Goal: Task Accomplishment & Management: Manage account settings

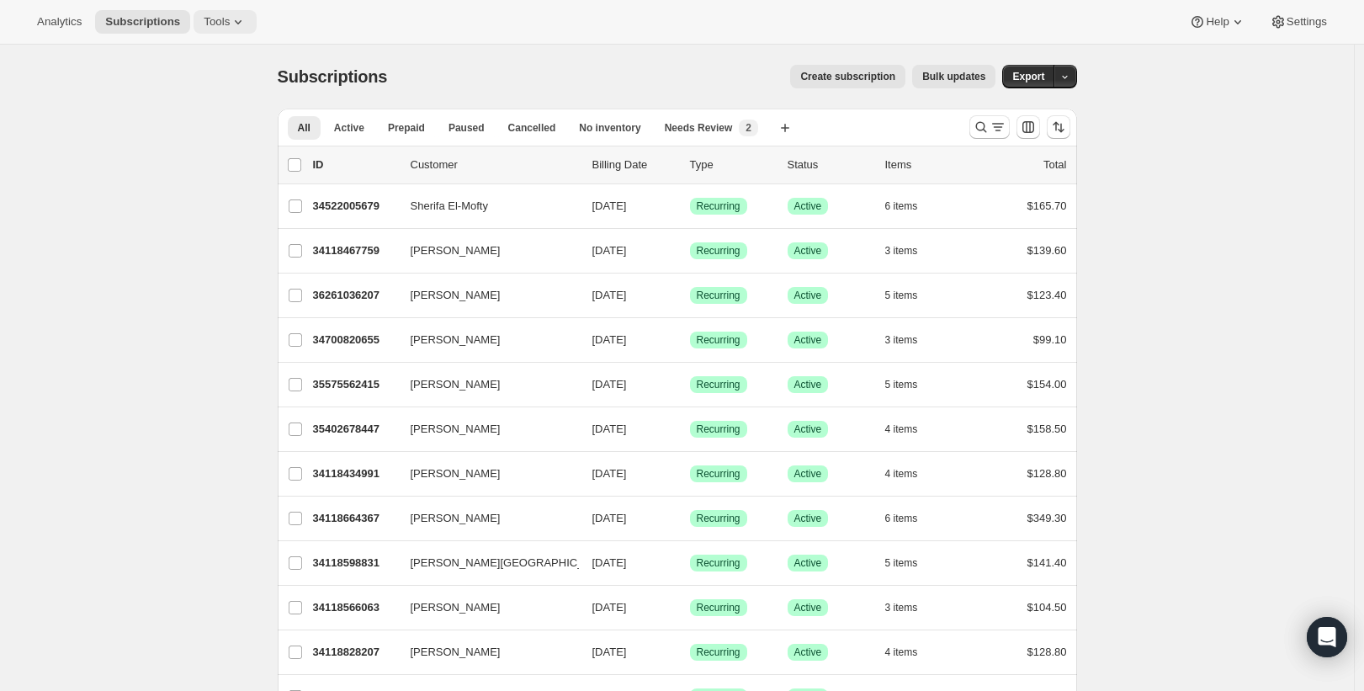
click at [211, 29] on button "Tools" at bounding box center [225, 22] width 63 height 24
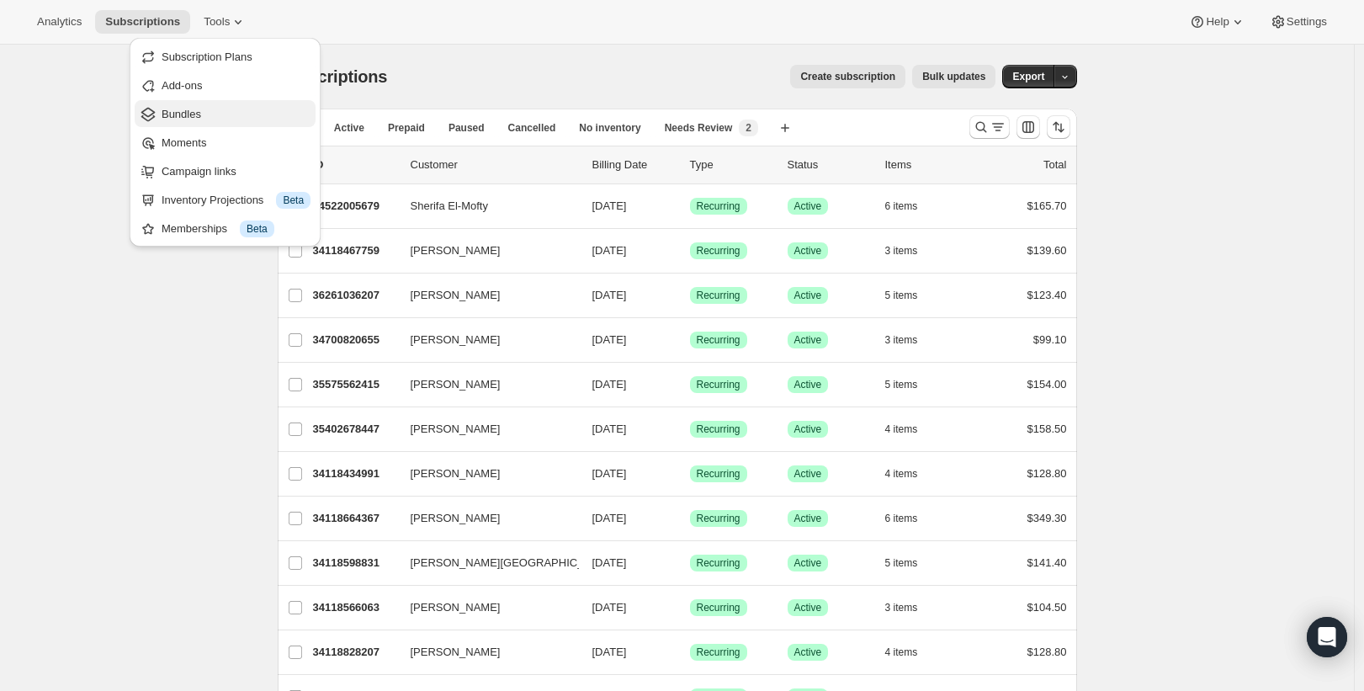
click at [200, 112] on span "Bundles" at bounding box center [182, 114] width 40 height 13
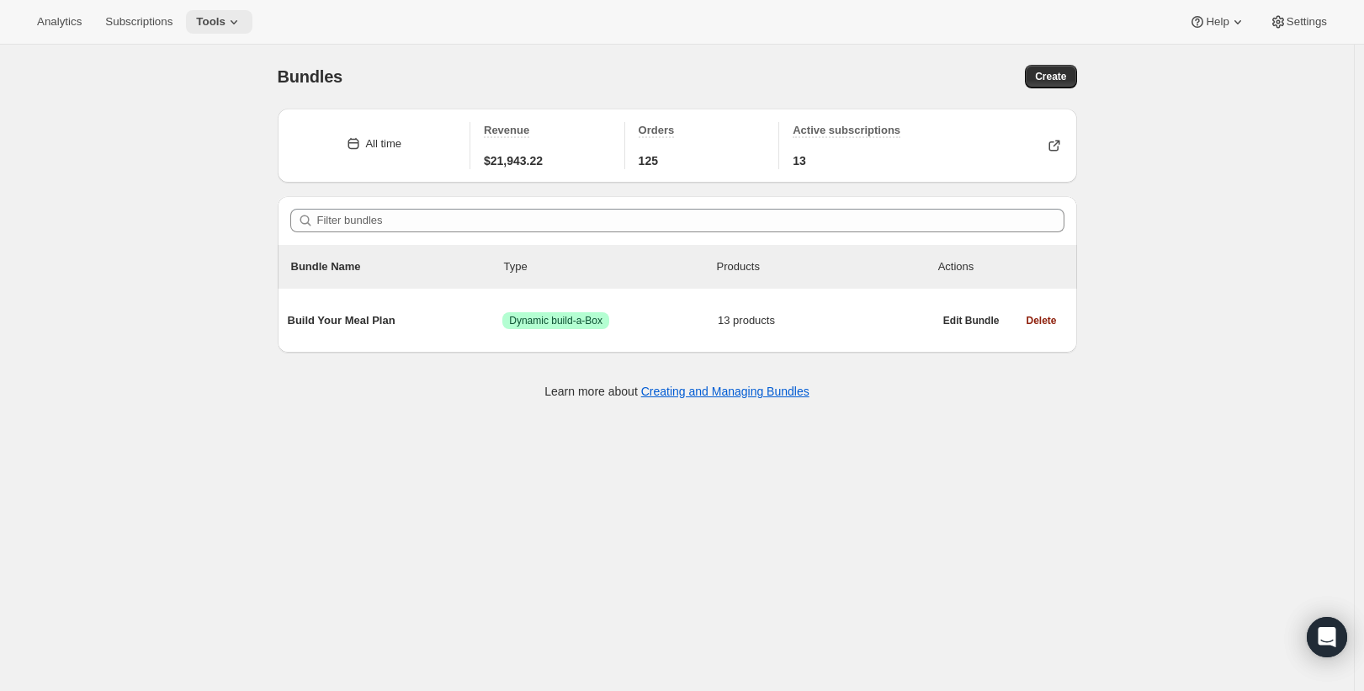
click at [218, 31] on button "Tools" at bounding box center [219, 22] width 66 height 24
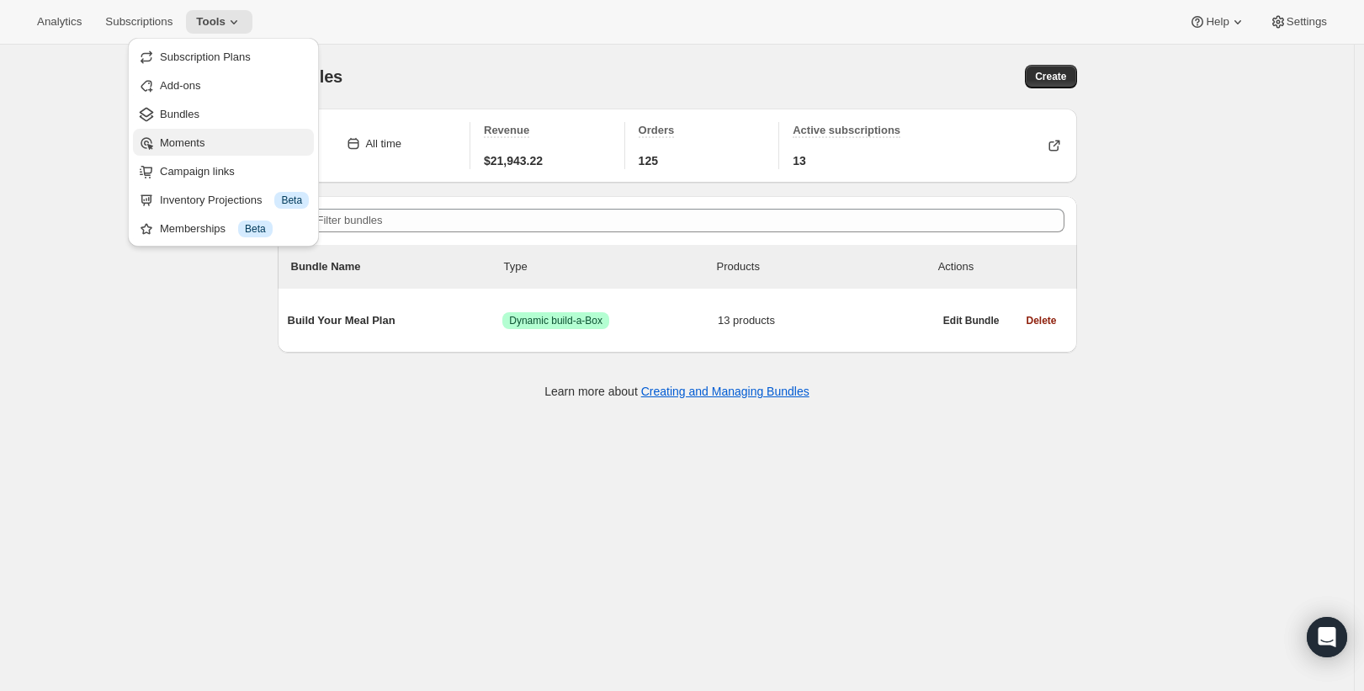
click at [194, 144] on span "Moments" at bounding box center [182, 142] width 45 height 13
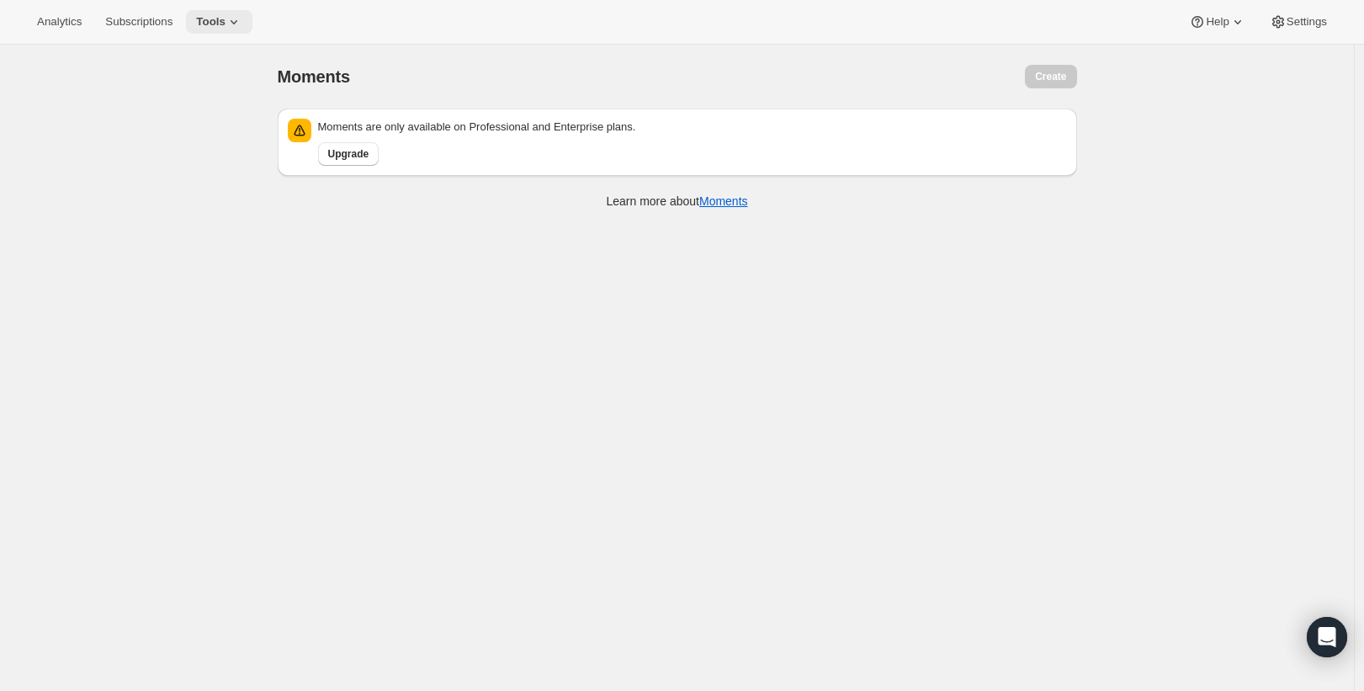
click at [232, 33] on button "Tools" at bounding box center [219, 22] width 66 height 24
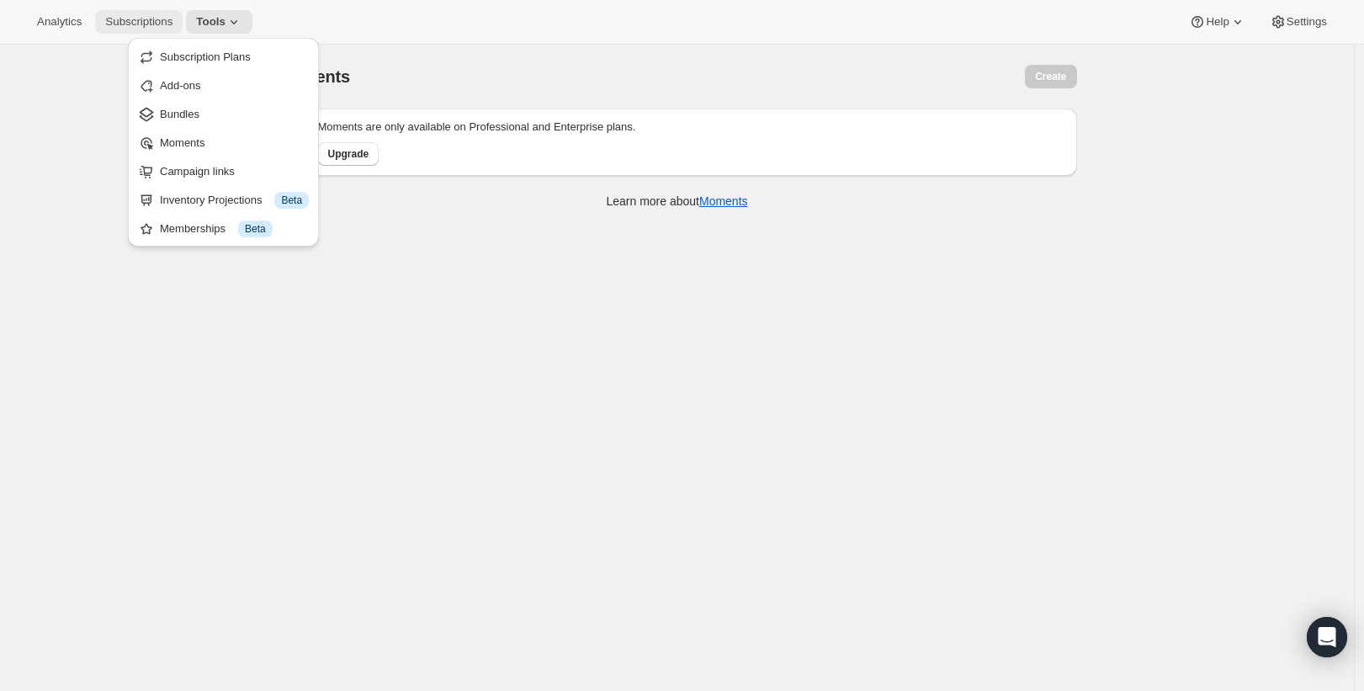
click at [171, 21] on span "Subscriptions" at bounding box center [138, 21] width 67 height 13
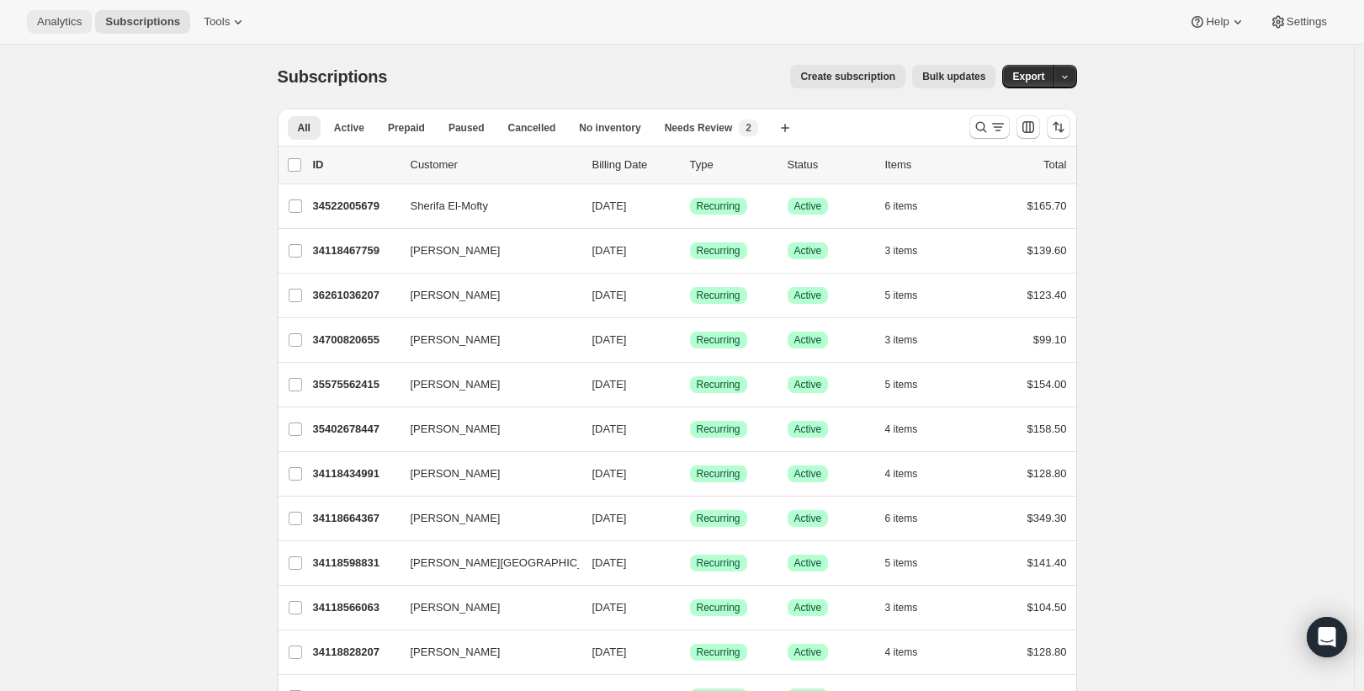
click at [77, 29] on button "Analytics" at bounding box center [59, 22] width 65 height 24
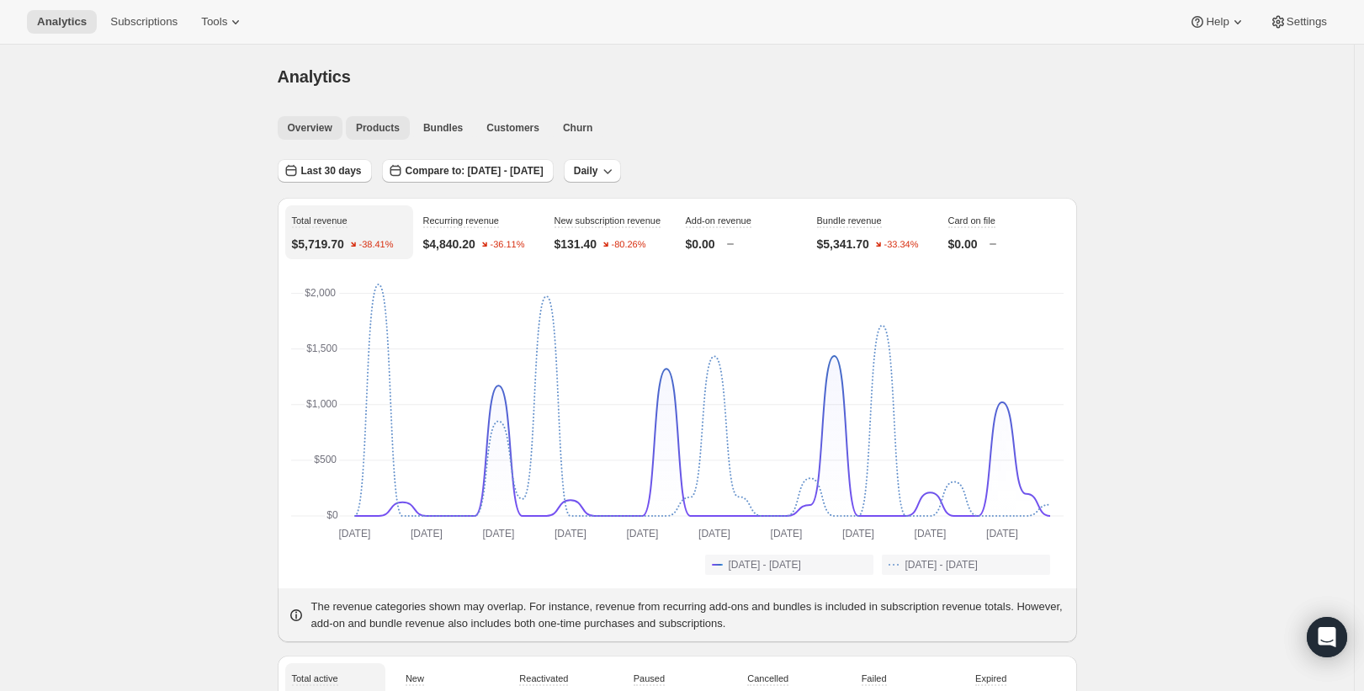
click at [390, 126] on span "Products" at bounding box center [378, 127] width 44 height 13
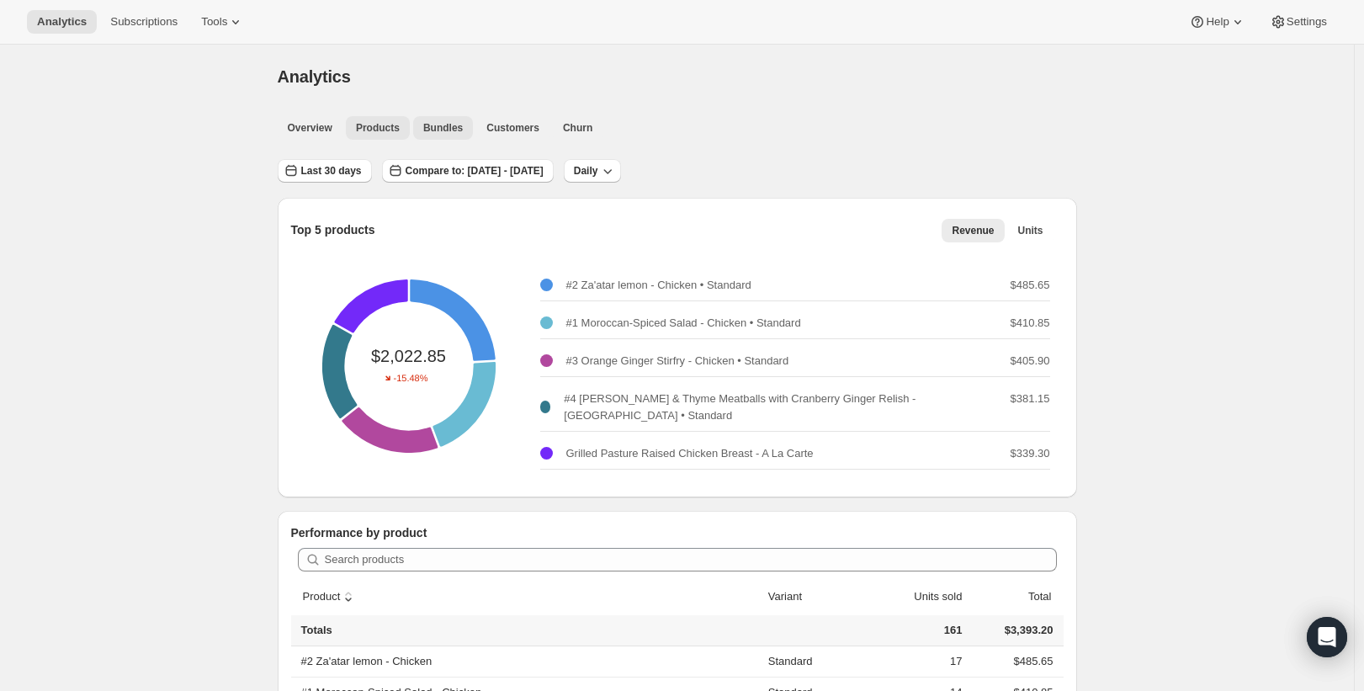
click at [463, 125] on span "Bundles" at bounding box center [443, 127] width 40 height 13
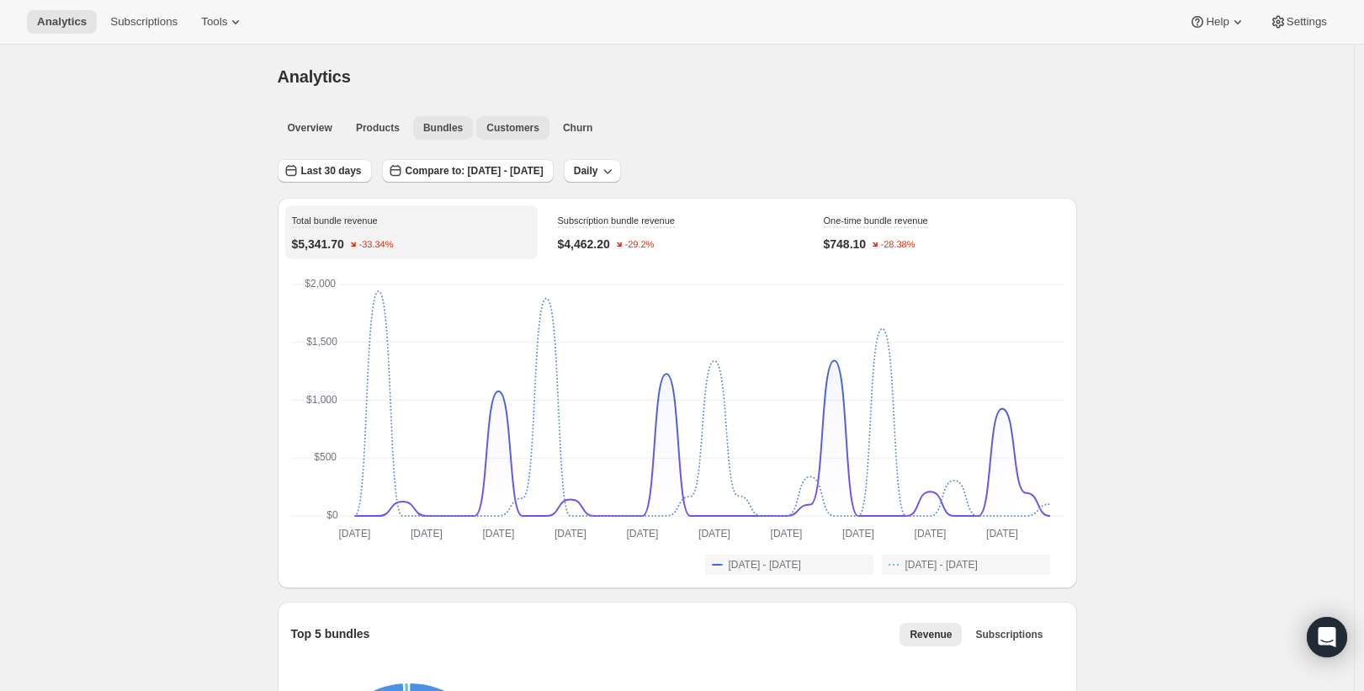
click at [507, 129] on span "Customers" at bounding box center [512, 127] width 53 height 13
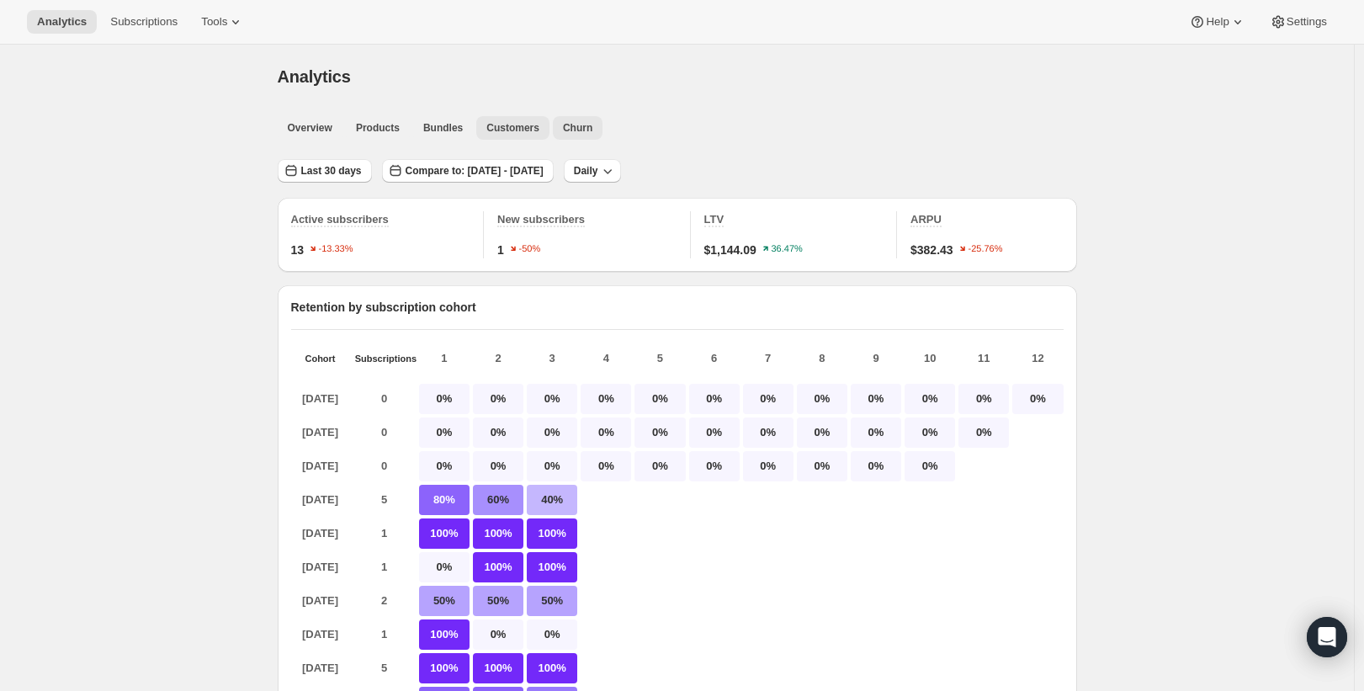
click at [592, 122] on span "Churn" at bounding box center [577, 127] width 29 height 13
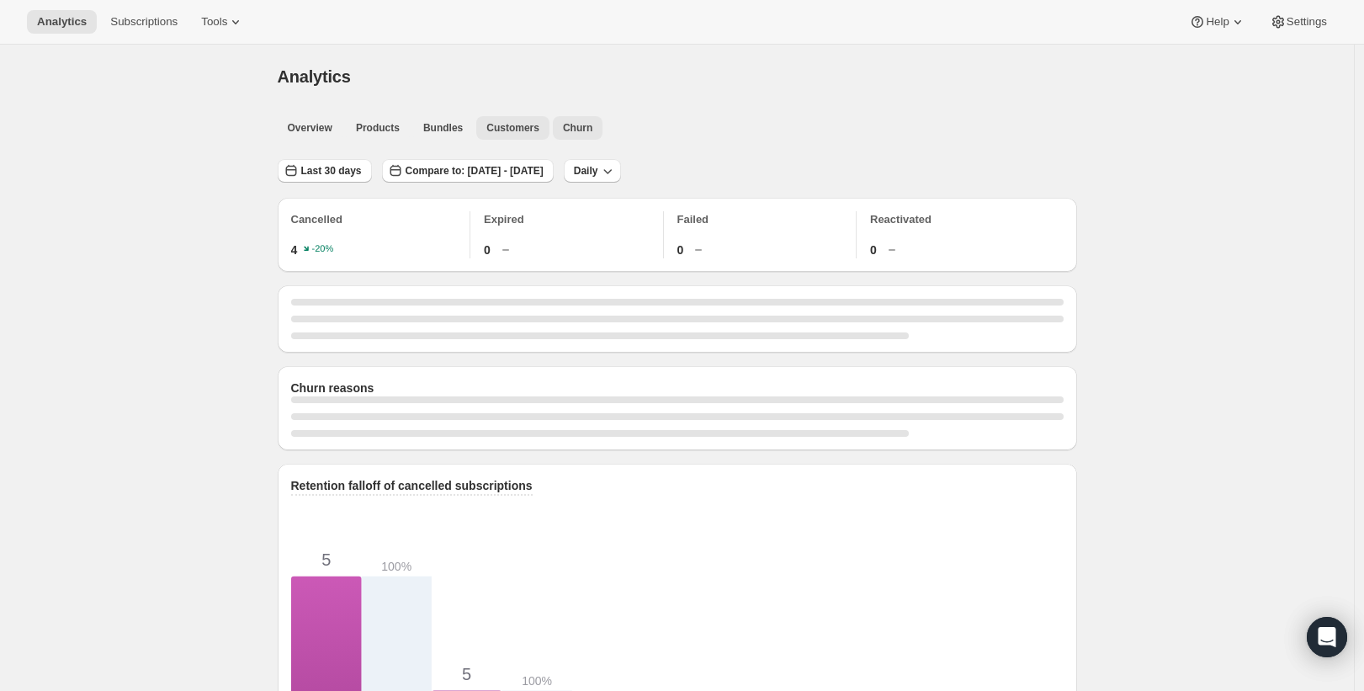
click at [538, 134] on span "Customers" at bounding box center [512, 127] width 53 height 13
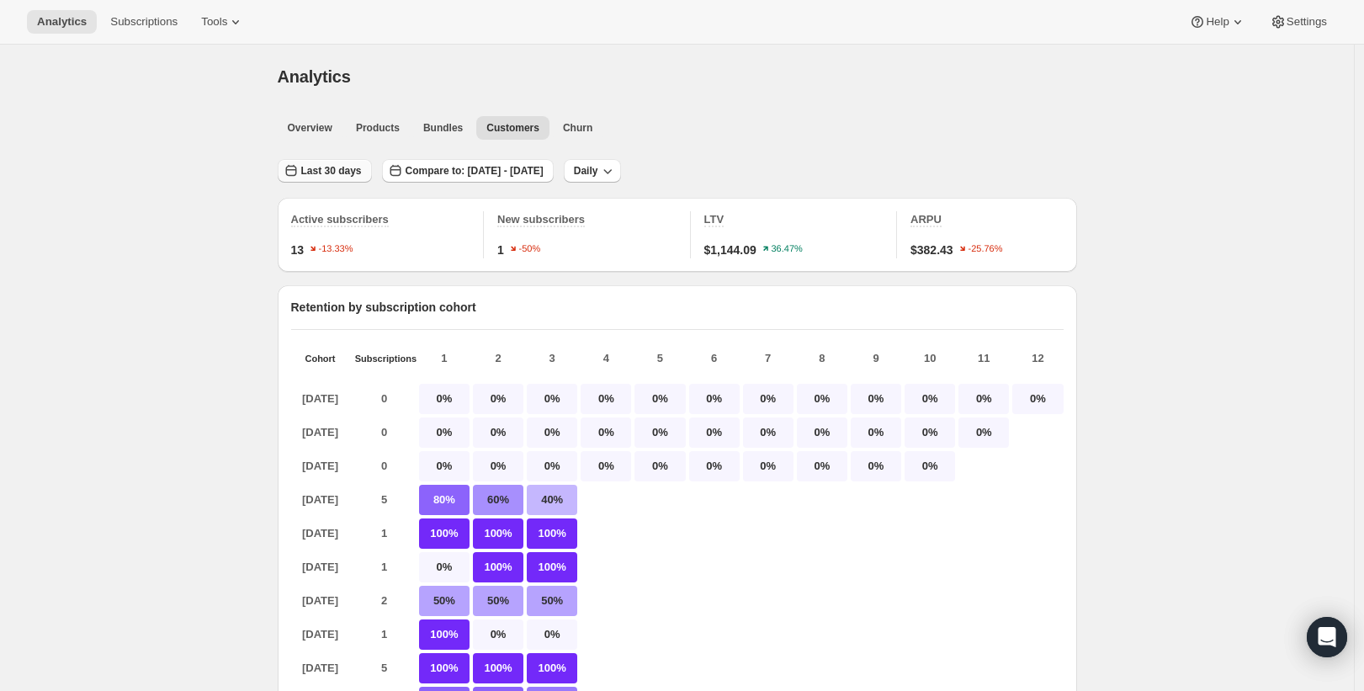
click at [362, 166] on span "Last 30 days" at bounding box center [331, 170] width 61 height 13
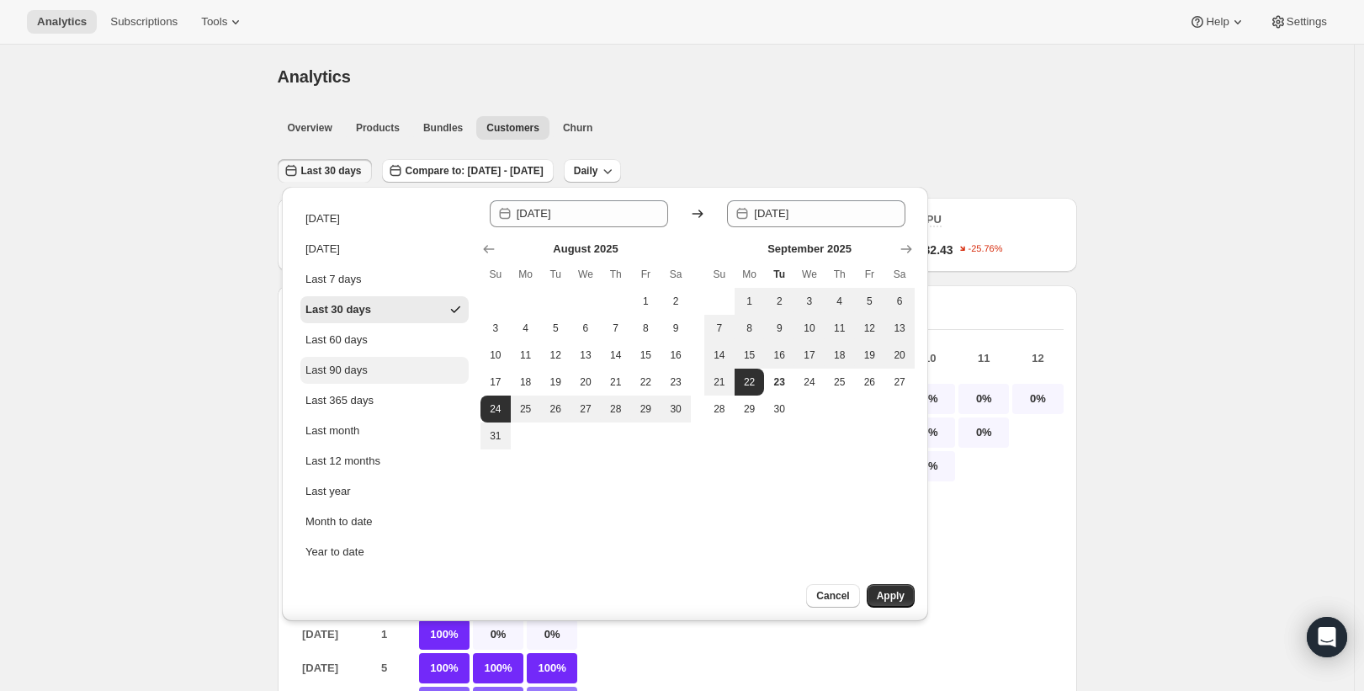
click at [412, 368] on button "Last 90 days" at bounding box center [384, 370] width 168 height 27
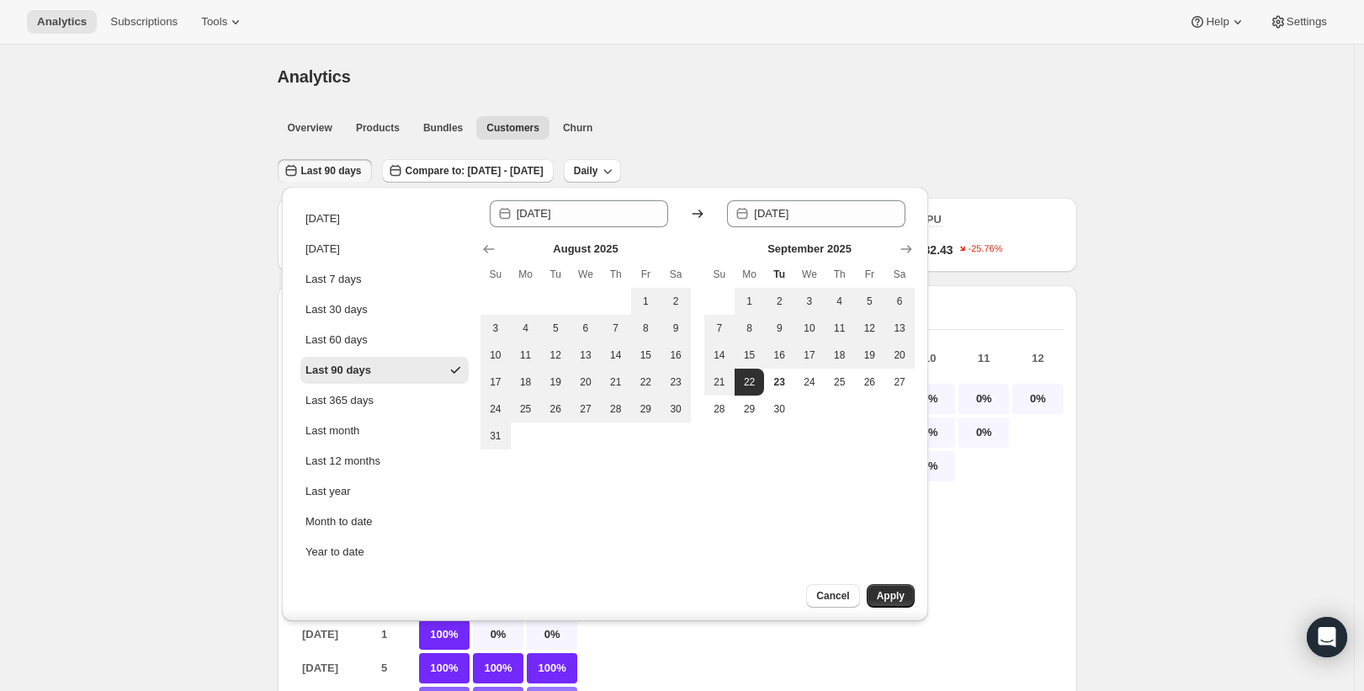
type input "[DATE]"
click at [878, 590] on span "Apply" at bounding box center [891, 595] width 28 height 13
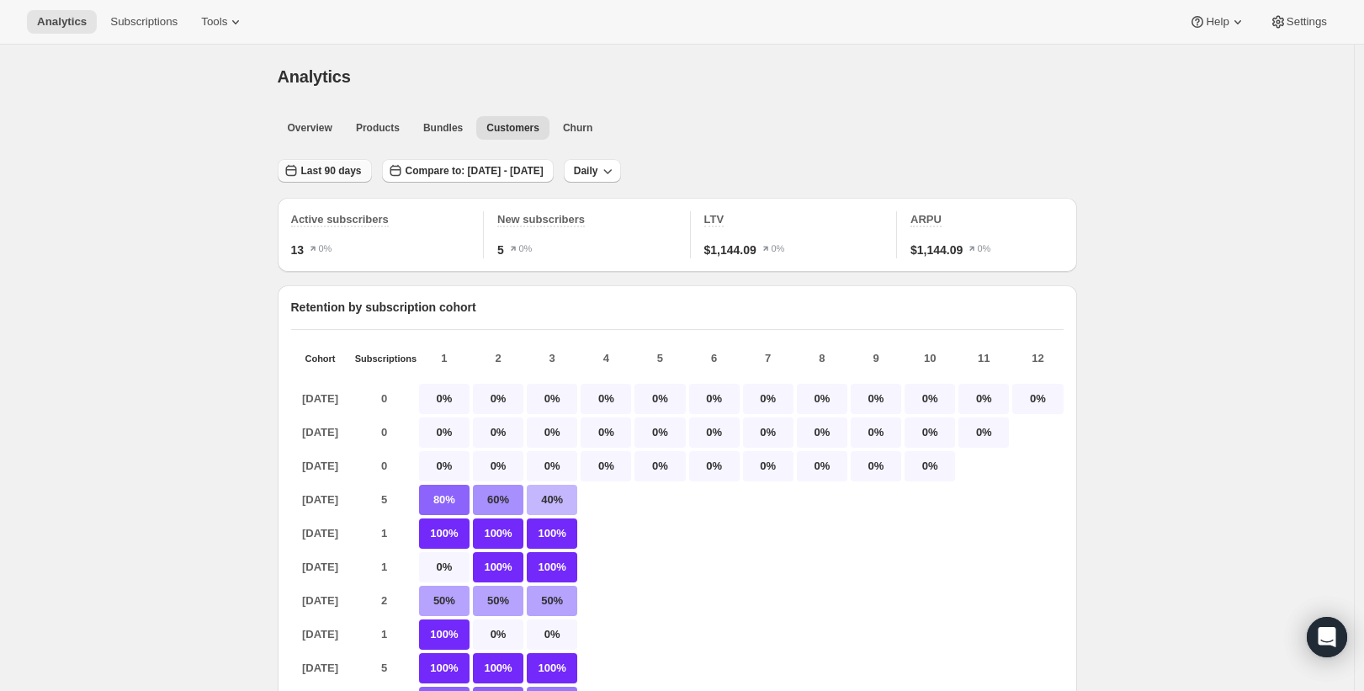
click at [310, 165] on span "Last 90 days" at bounding box center [331, 170] width 61 height 13
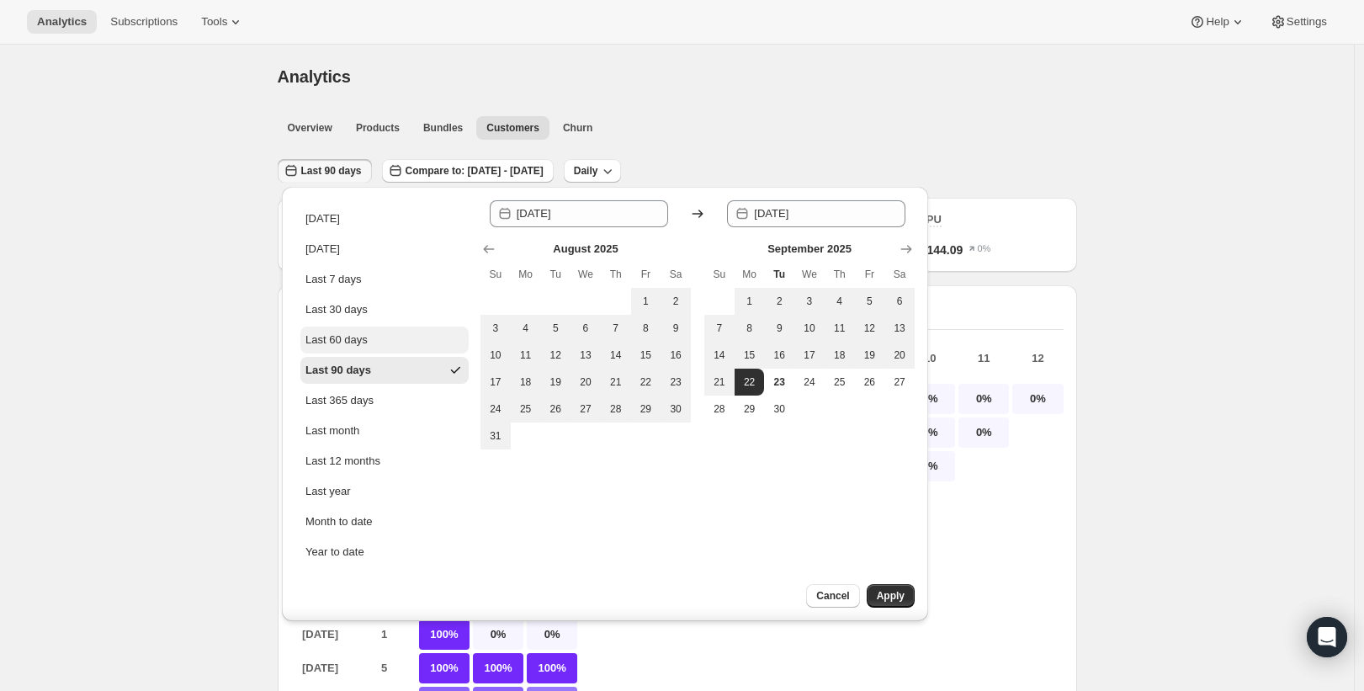
click at [368, 332] on div "Last 60 days" at bounding box center [336, 340] width 62 height 17
type input "[DATE]"
click at [869, 597] on button "Apply" at bounding box center [891, 596] width 48 height 24
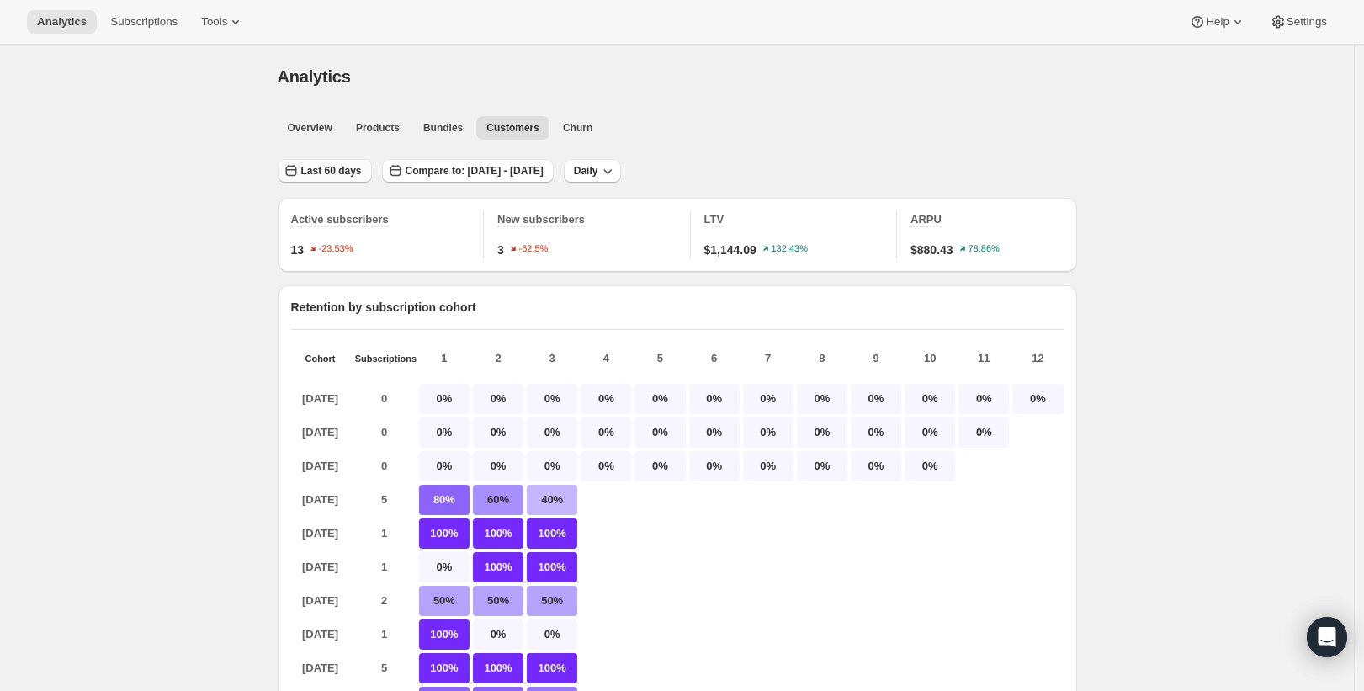
click at [333, 178] on button "Last 60 days" at bounding box center [325, 171] width 94 height 24
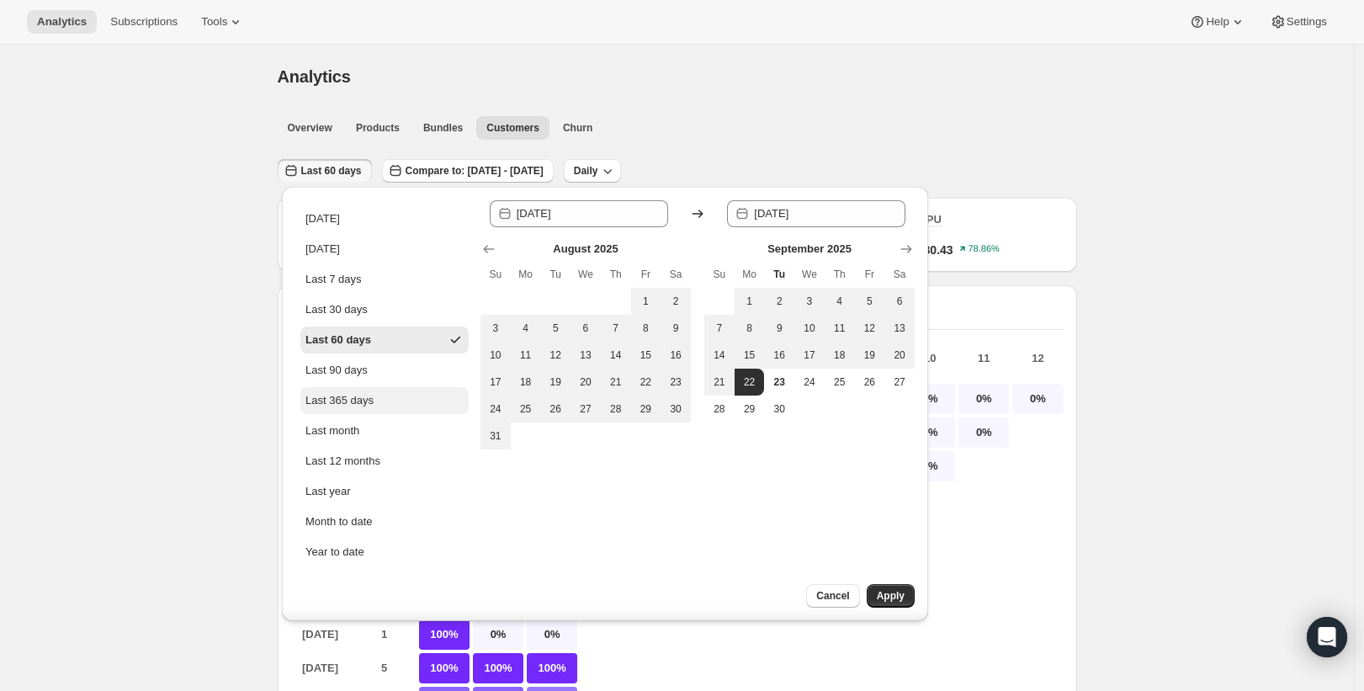
click at [383, 406] on button "Last 365 days" at bounding box center [384, 400] width 168 height 27
type input "[DATE]"
click at [889, 591] on span "Apply" at bounding box center [891, 595] width 28 height 13
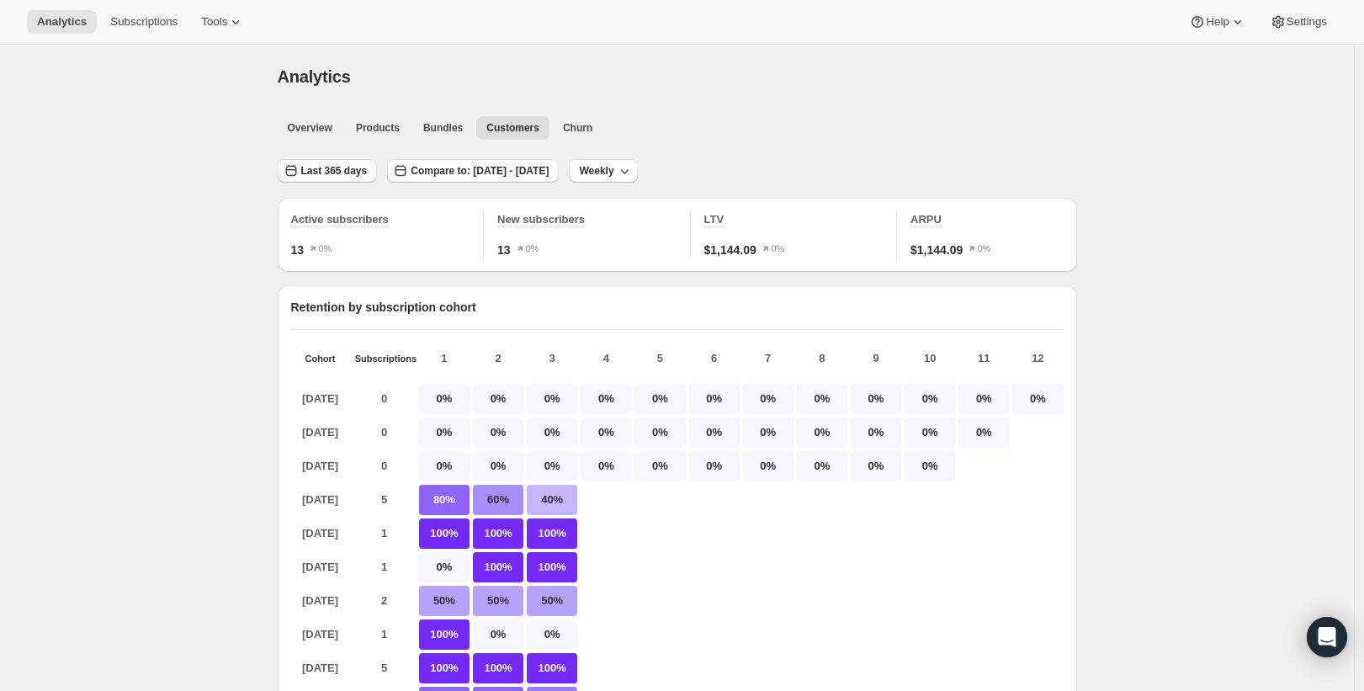
click at [343, 175] on span "Last 365 days" at bounding box center [334, 170] width 66 height 13
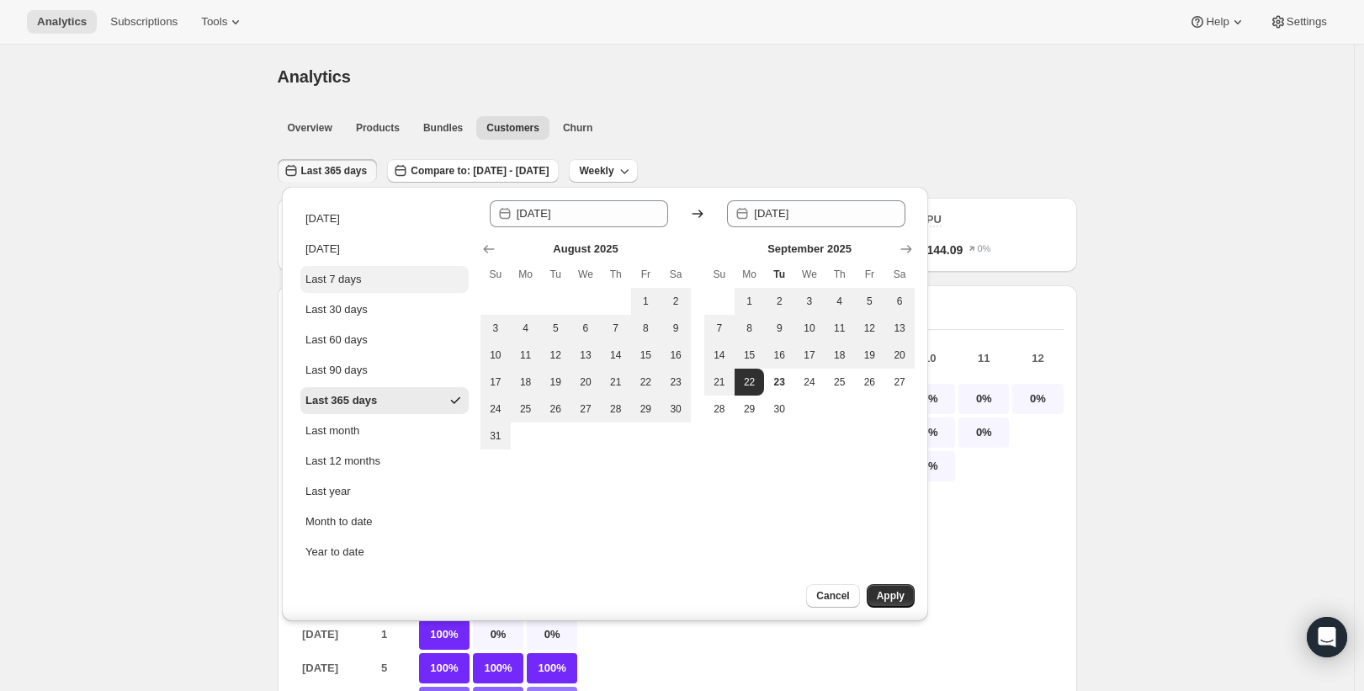
click at [357, 288] on button "Last 7 days" at bounding box center [384, 279] width 168 height 27
type input "[DATE]"
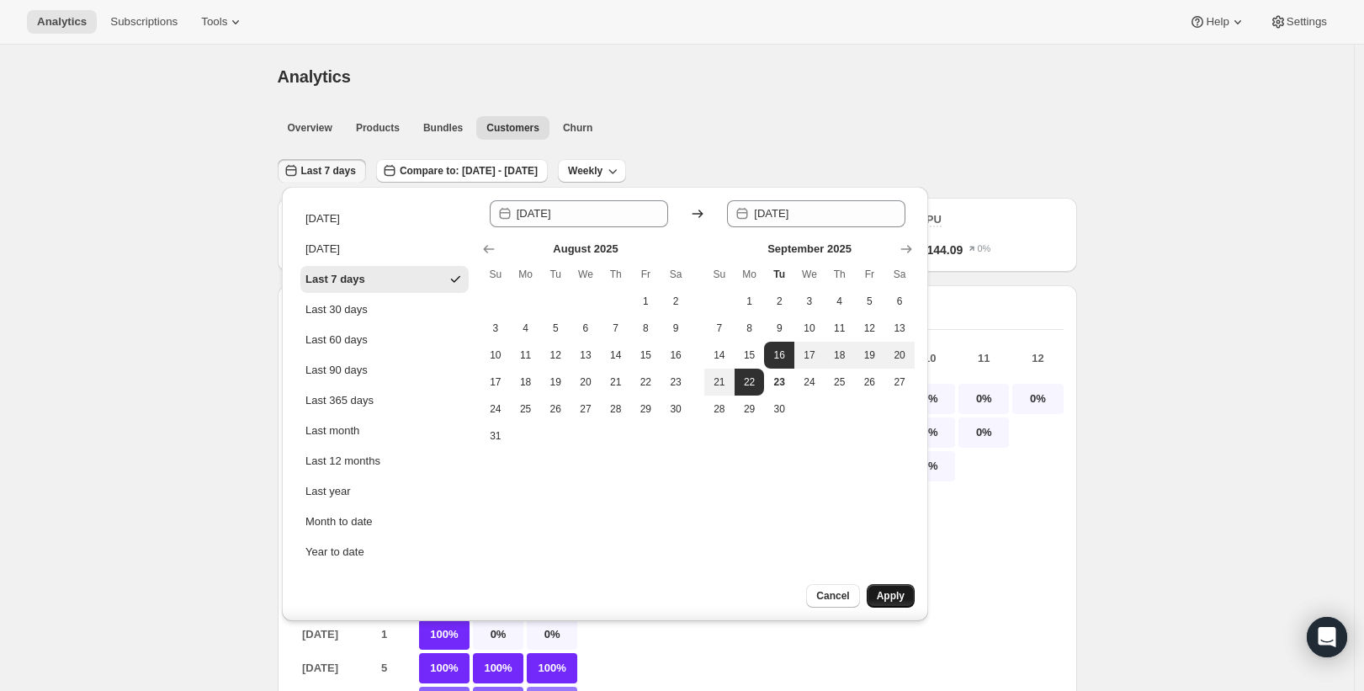
click at [900, 594] on span "Apply" at bounding box center [891, 595] width 28 height 13
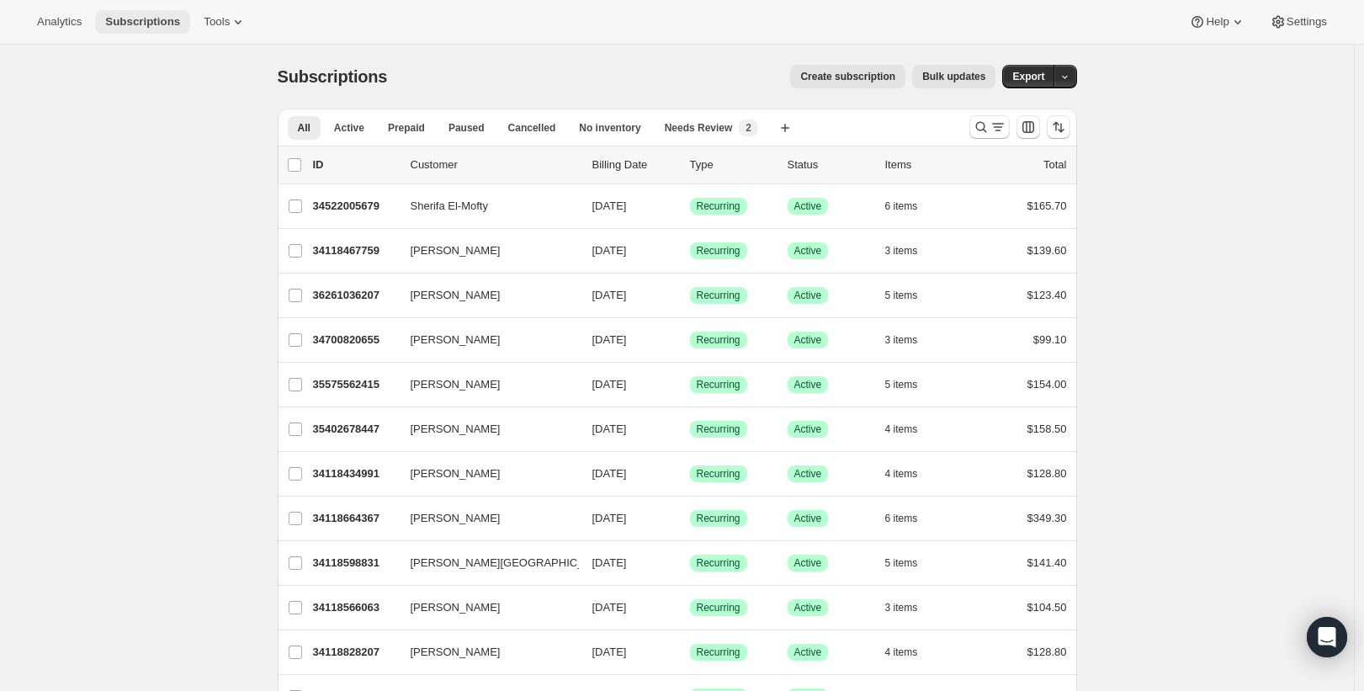
click at [169, 28] on span "Subscriptions" at bounding box center [142, 21] width 75 height 13
click at [206, 27] on span "Tools" at bounding box center [217, 21] width 26 height 13
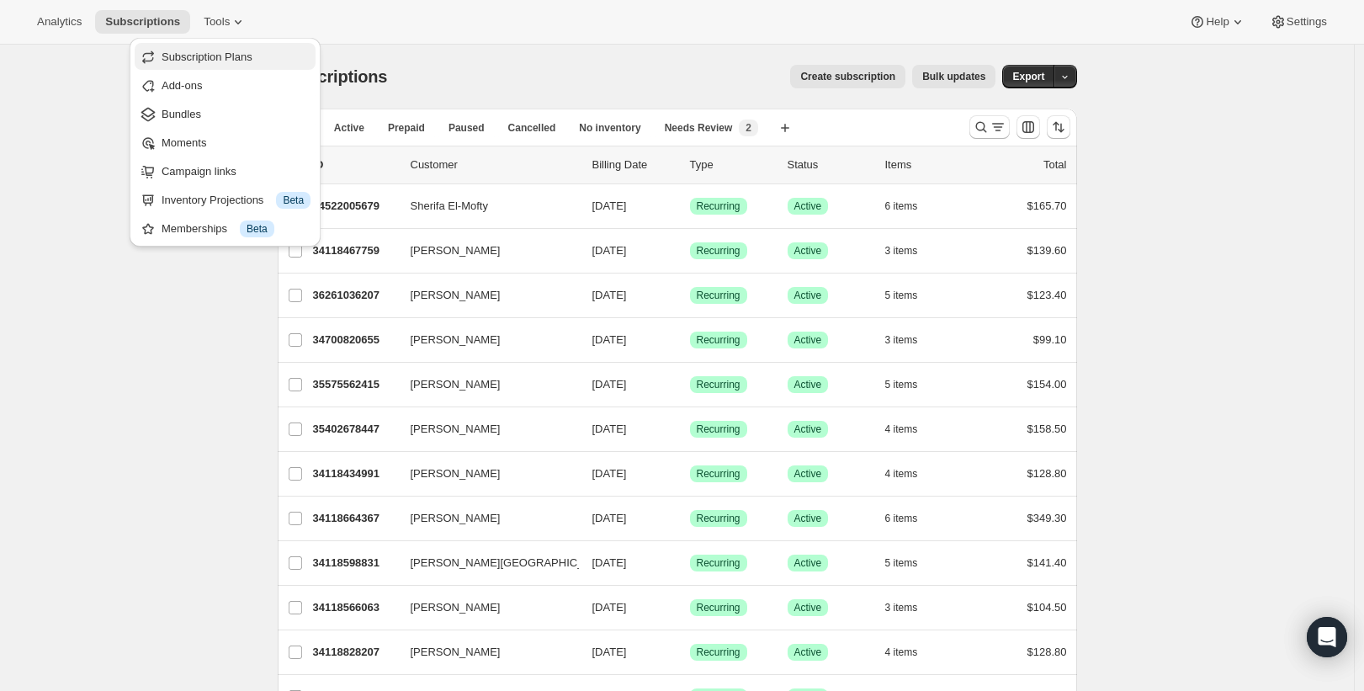
click at [206, 52] on span "Subscription Plans" at bounding box center [207, 56] width 91 height 13
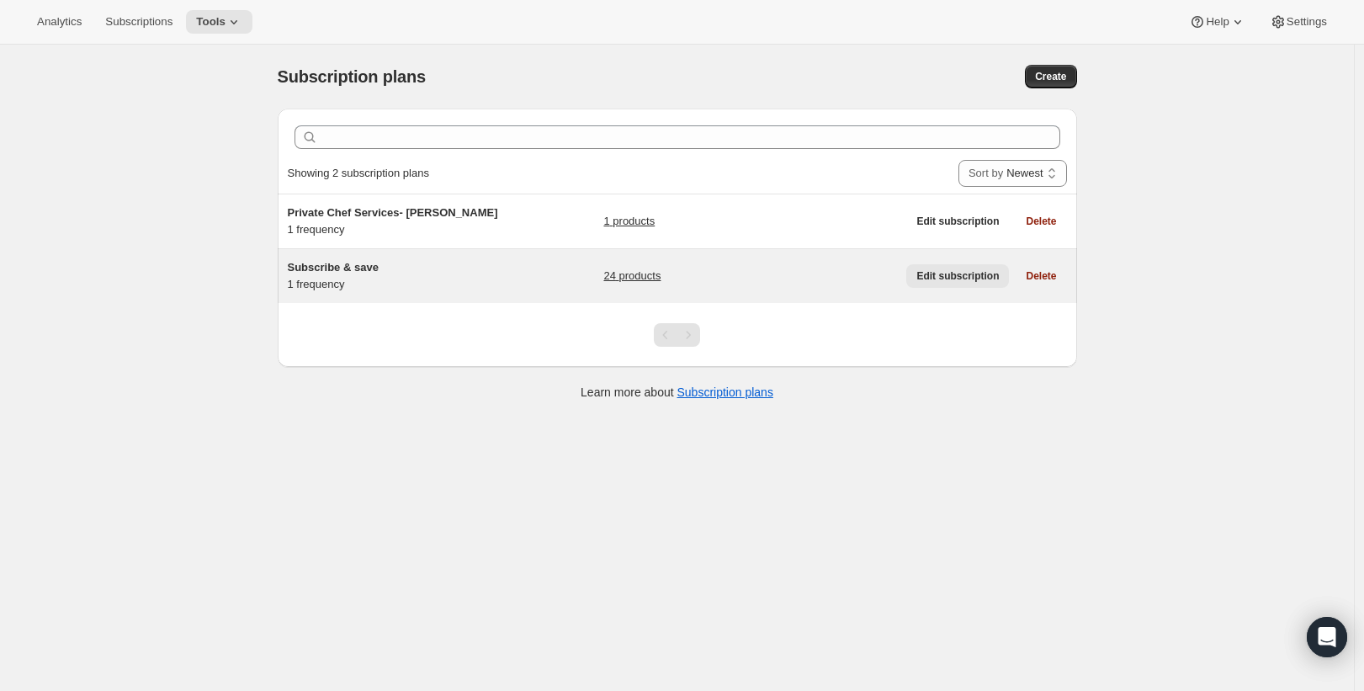
click at [977, 279] on span "Edit subscription" at bounding box center [957, 275] width 82 height 13
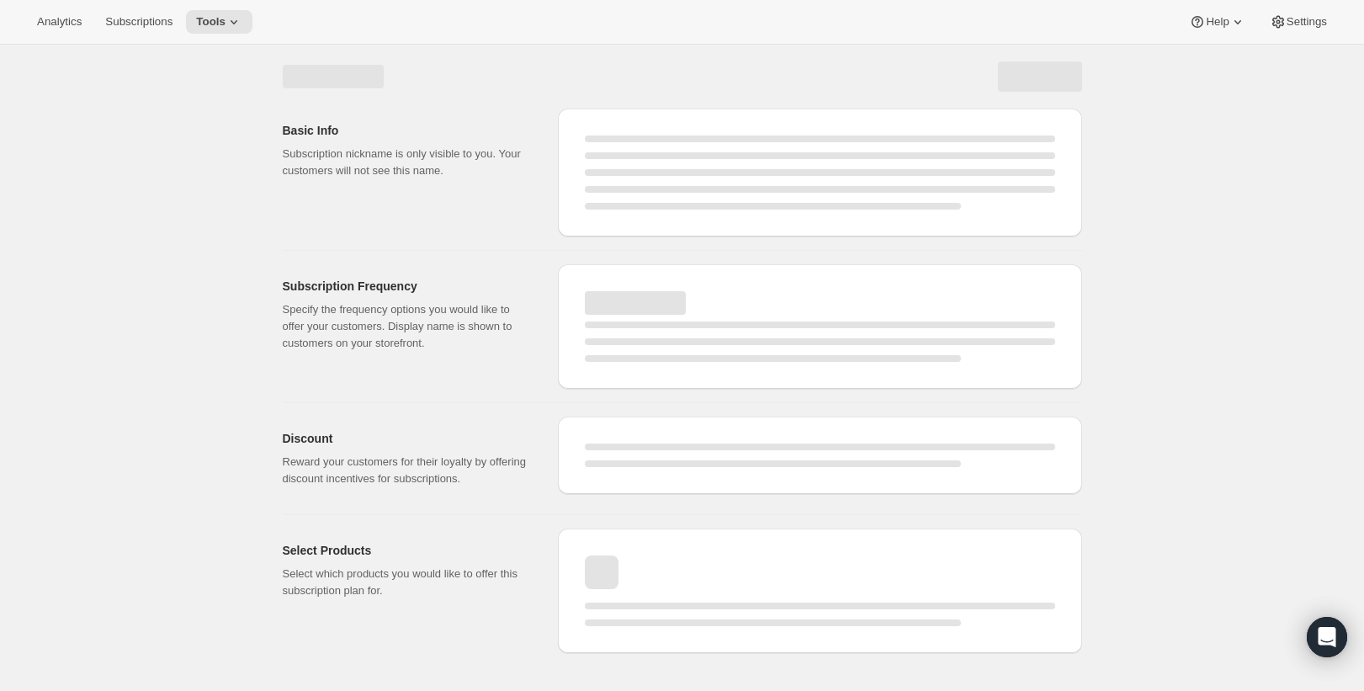
select select "WEEK"
select select "MONTH"
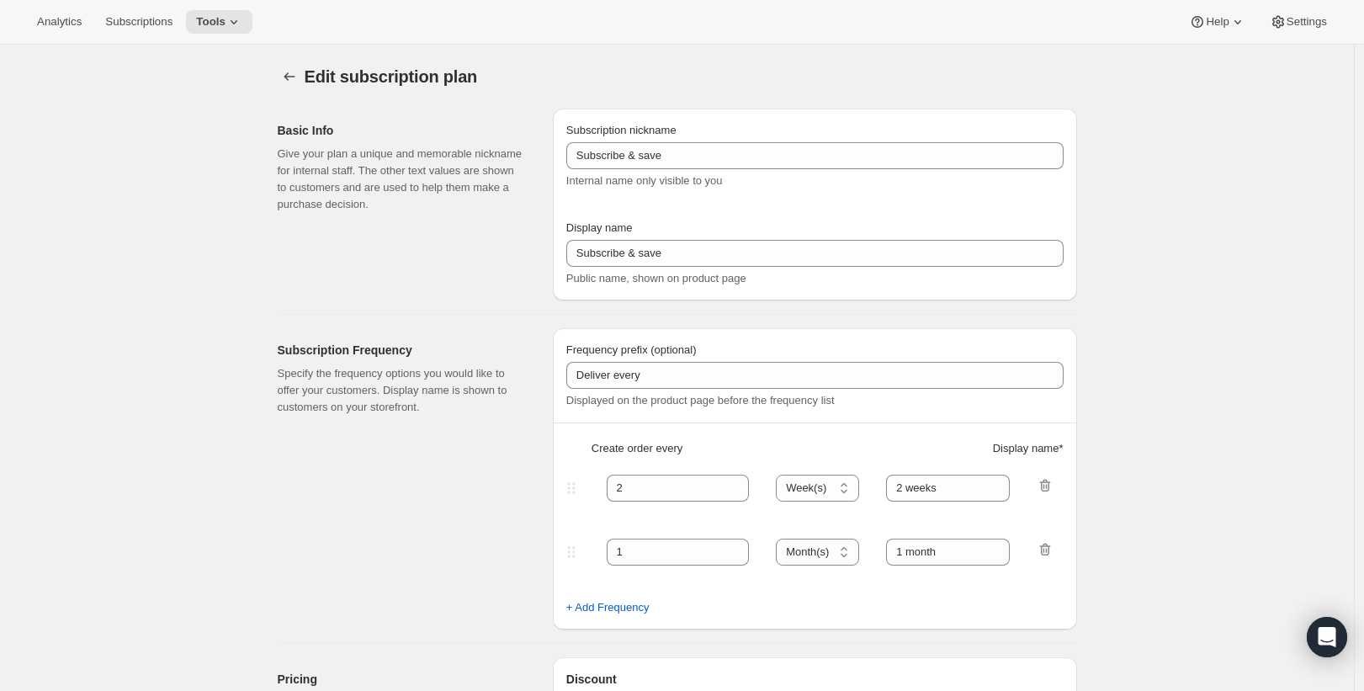
type input "Subscribe & Save 10%"
type input "1"
type input "Weekly Subscription (10% discount)"
type input "10"
type input "No obligation, modify, pause, or cancel your subscription anytime."
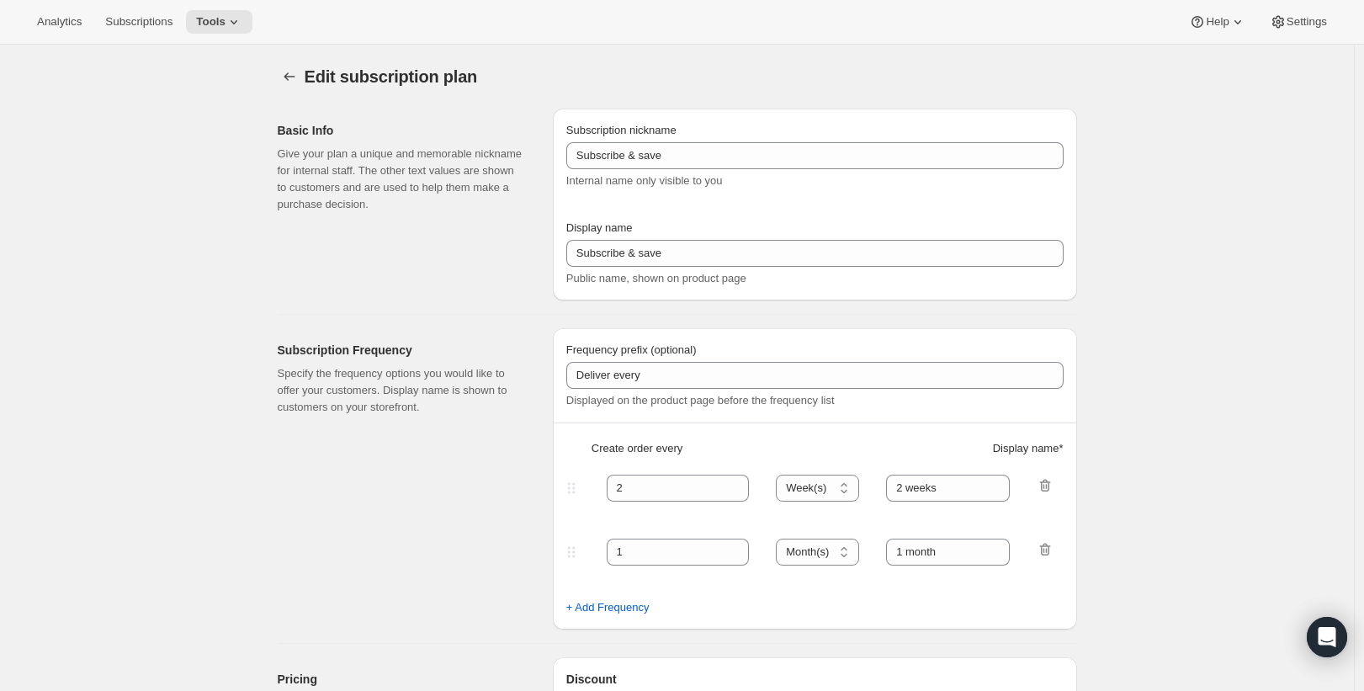
checkbox input "true"
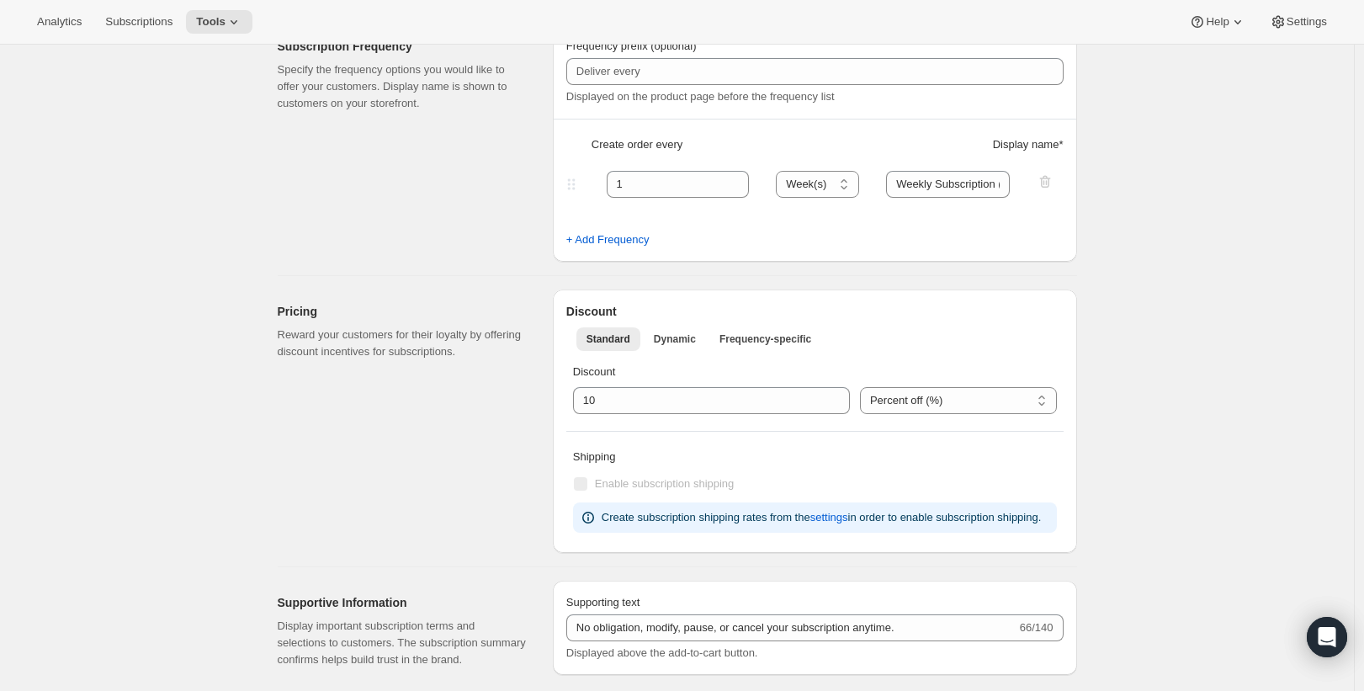
scroll to position [308, 0]
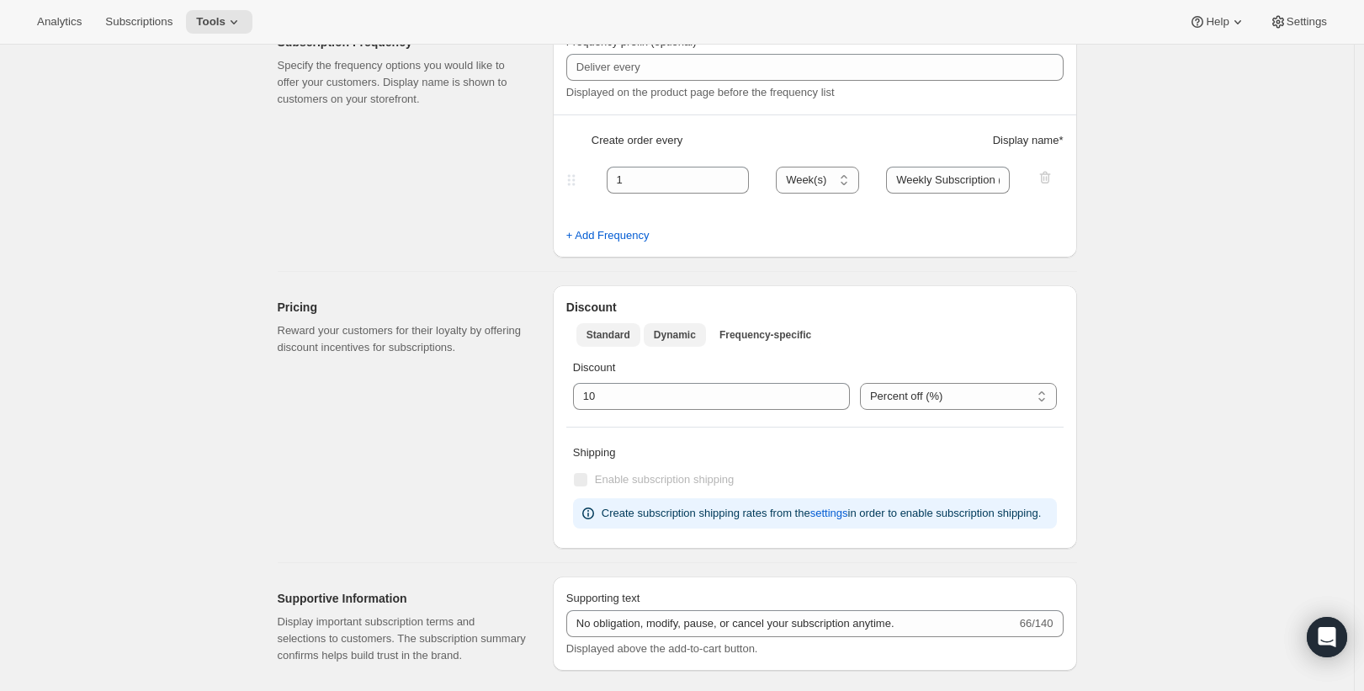
click at [690, 330] on span "Dynamic" at bounding box center [675, 334] width 42 height 13
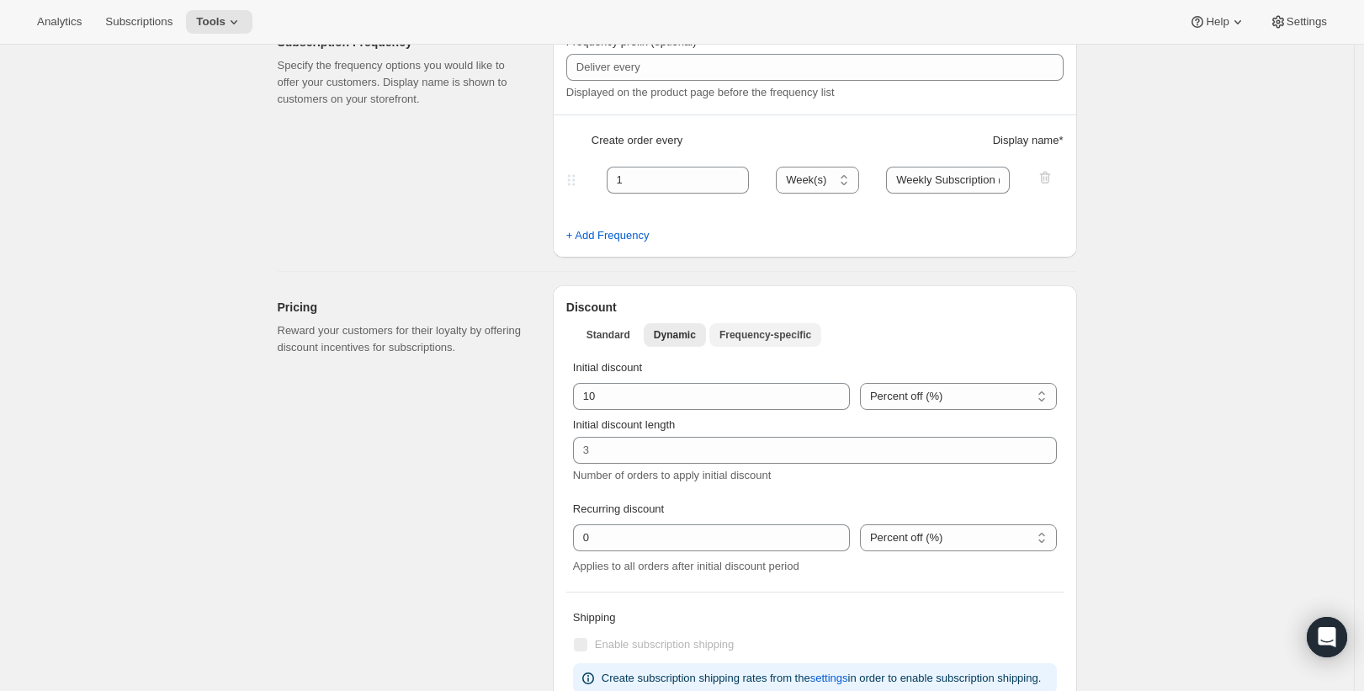
click at [767, 331] on span "Frequency-specific" at bounding box center [765, 334] width 92 height 13
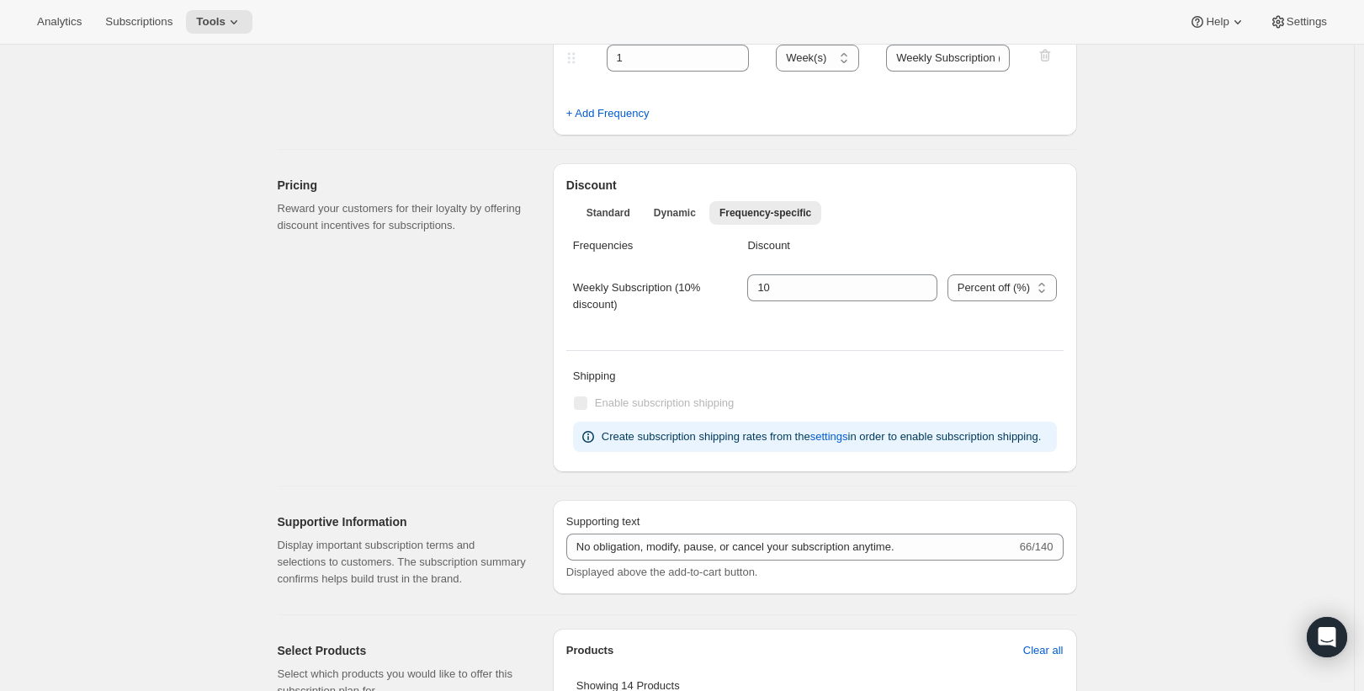
scroll to position [0, 0]
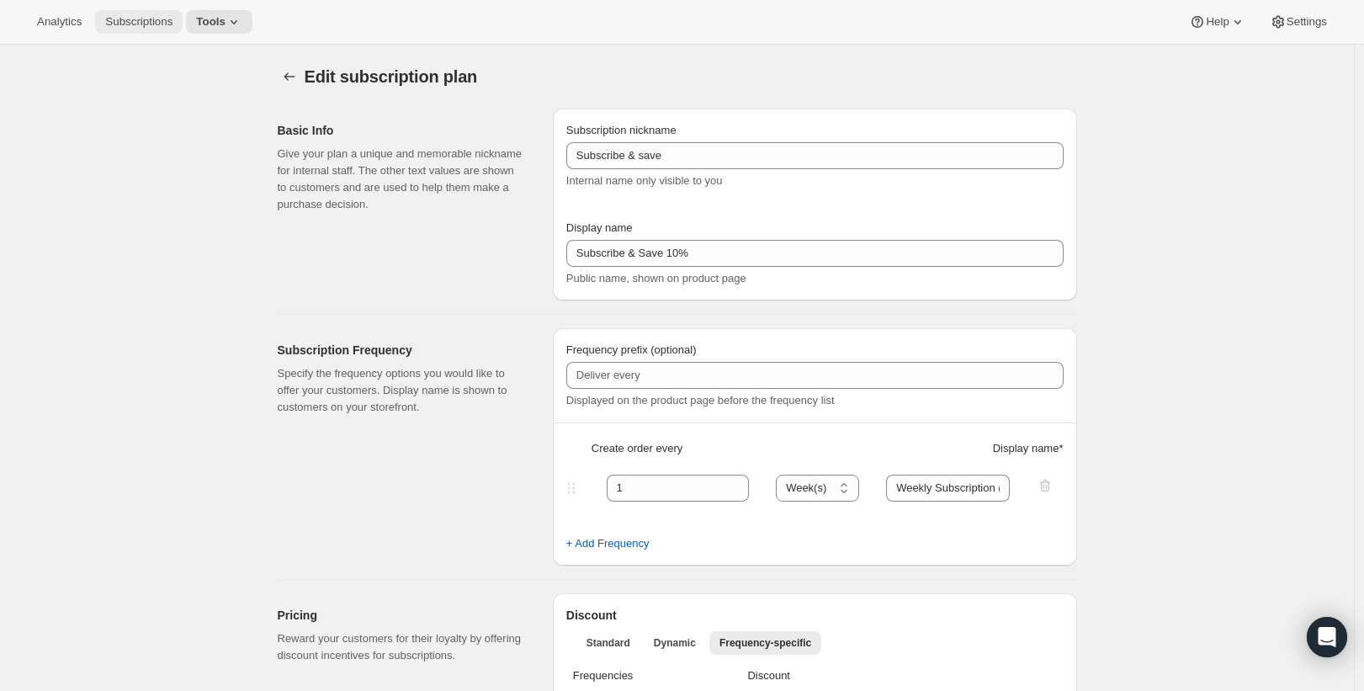
click at [133, 25] on span "Subscriptions" at bounding box center [138, 21] width 67 height 13
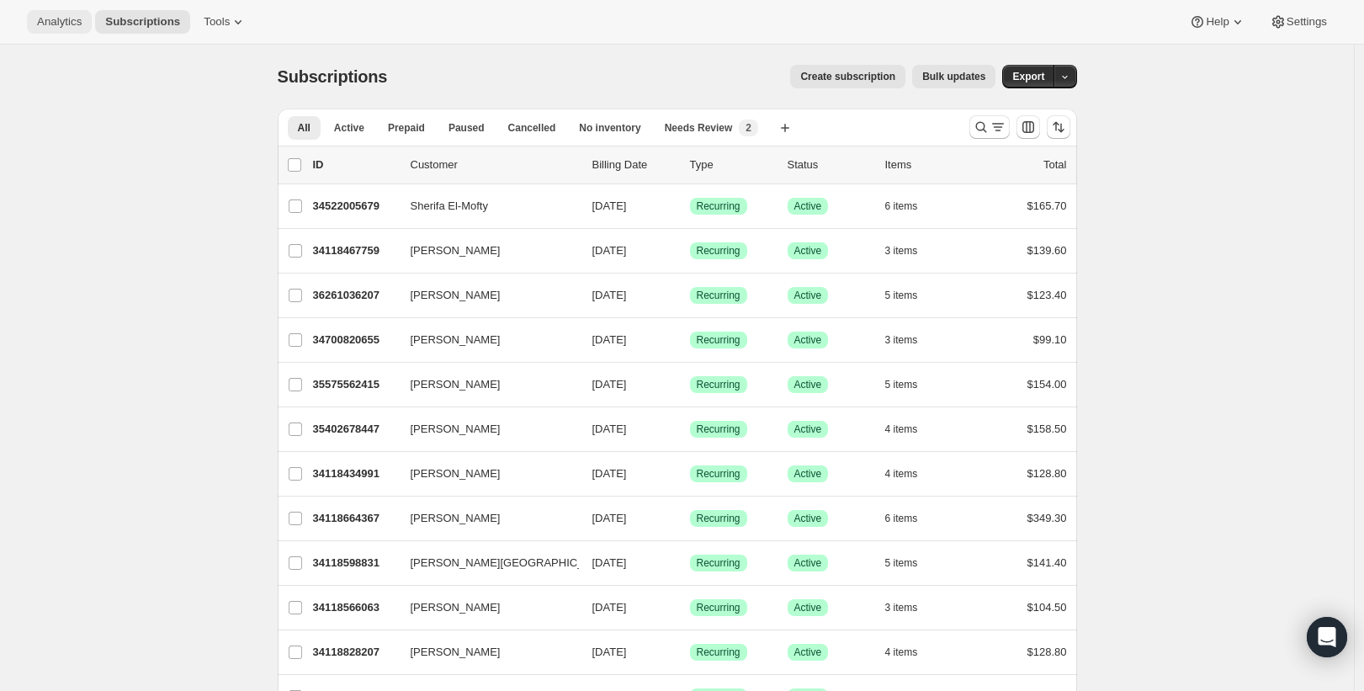
click at [86, 26] on button "Analytics" at bounding box center [59, 22] width 65 height 24
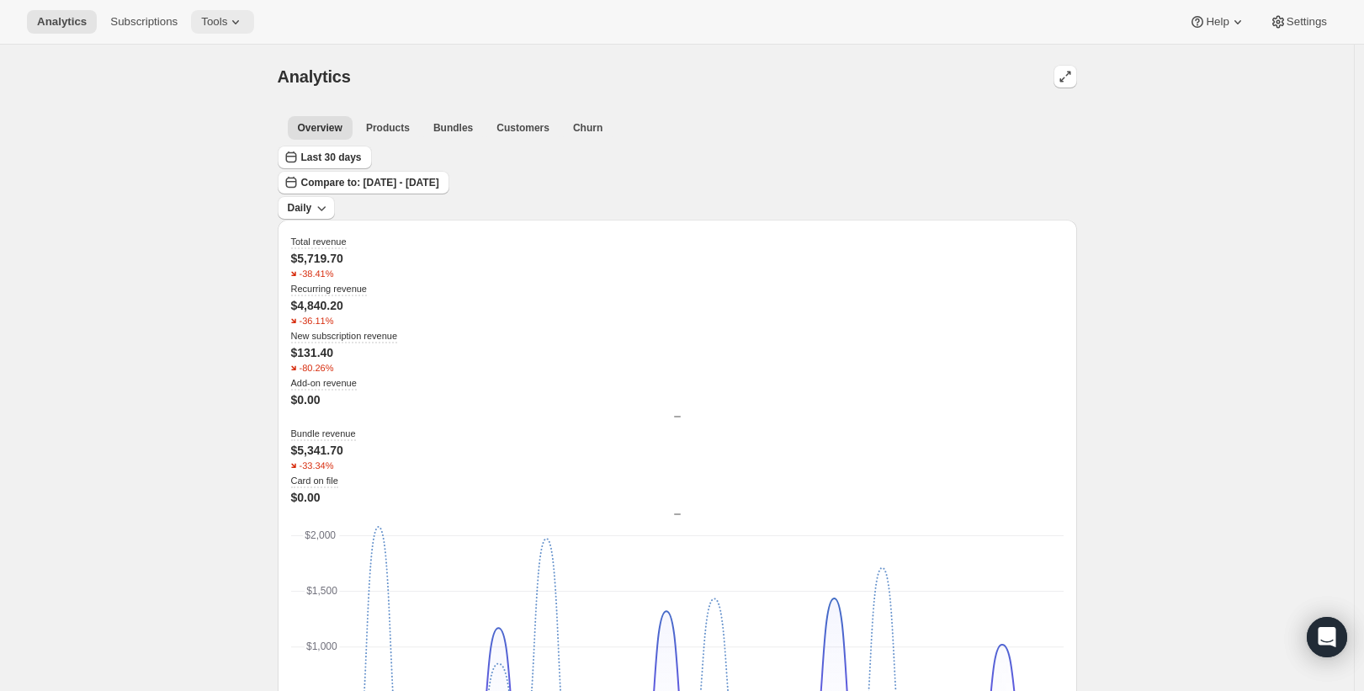
click at [227, 21] on span "Tools" at bounding box center [214, 21] width 26 height 13
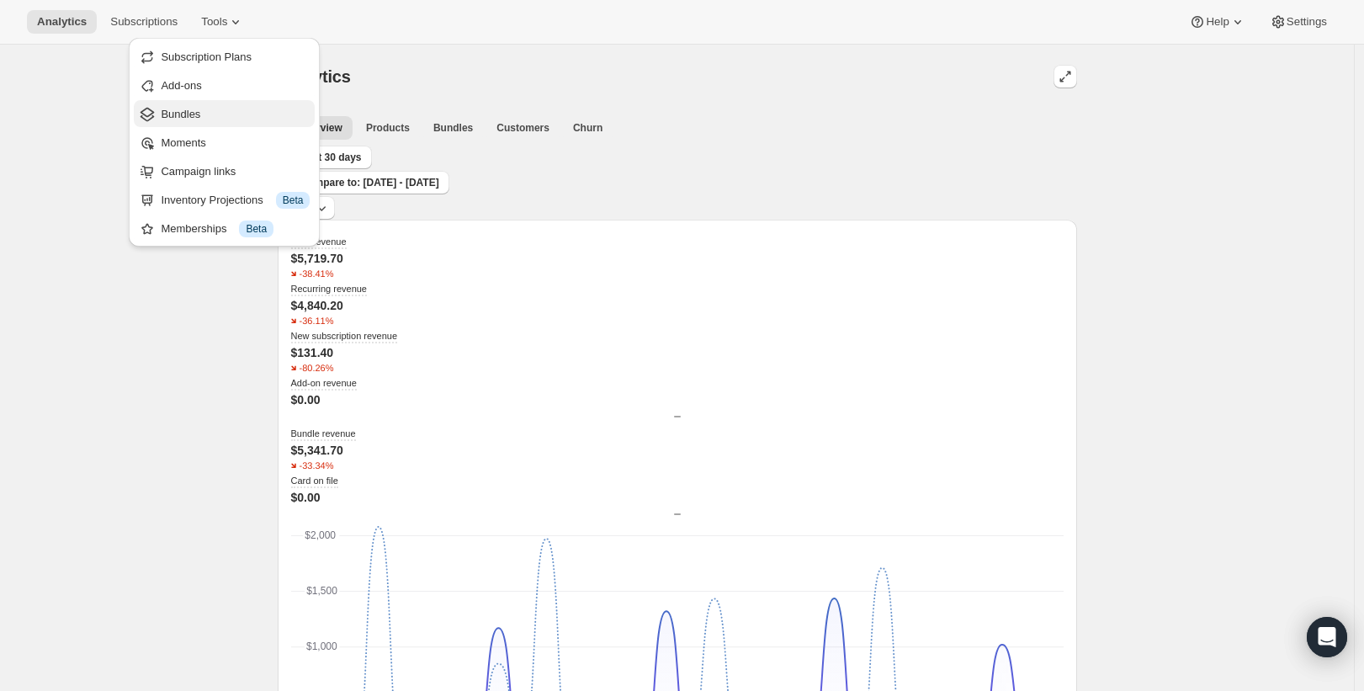
click at [203, 110] on span "Bundles" at bounding box center [235, 114] width 149 height 17
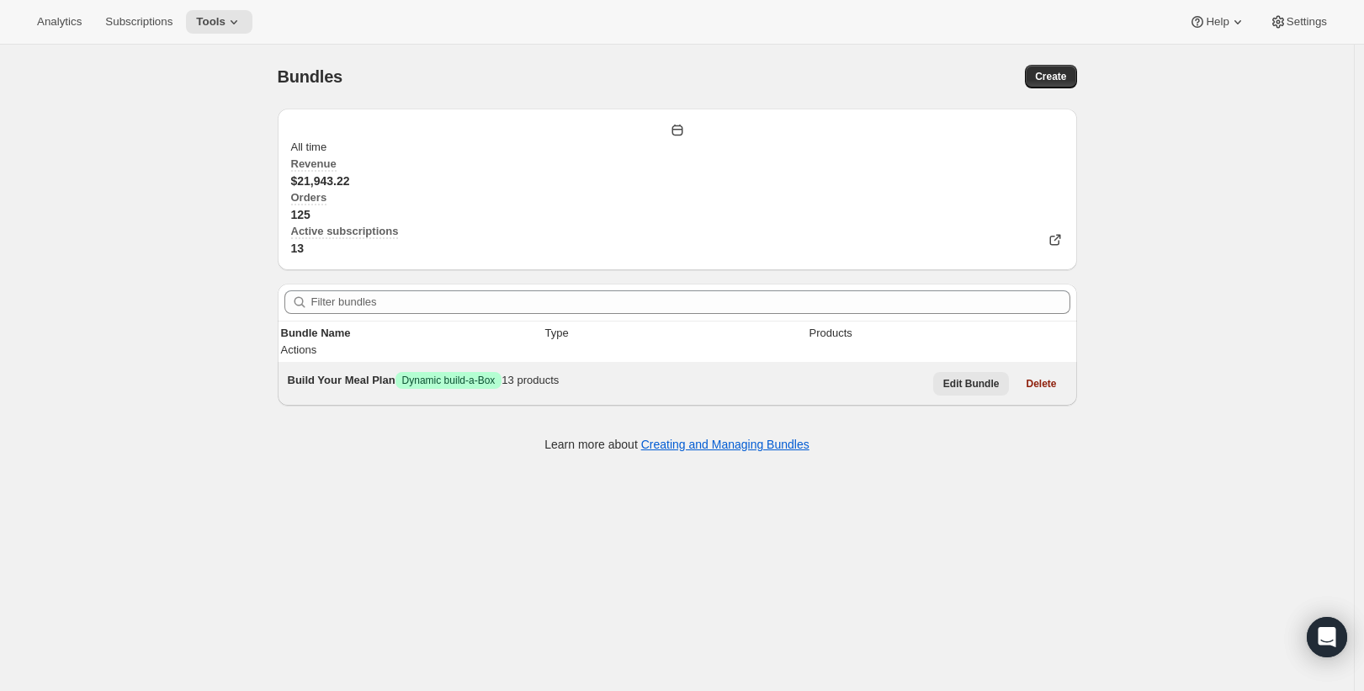
click at [975, 377] on span "Edit Bundle" at bounding box center [971, 383] width 56 height 13
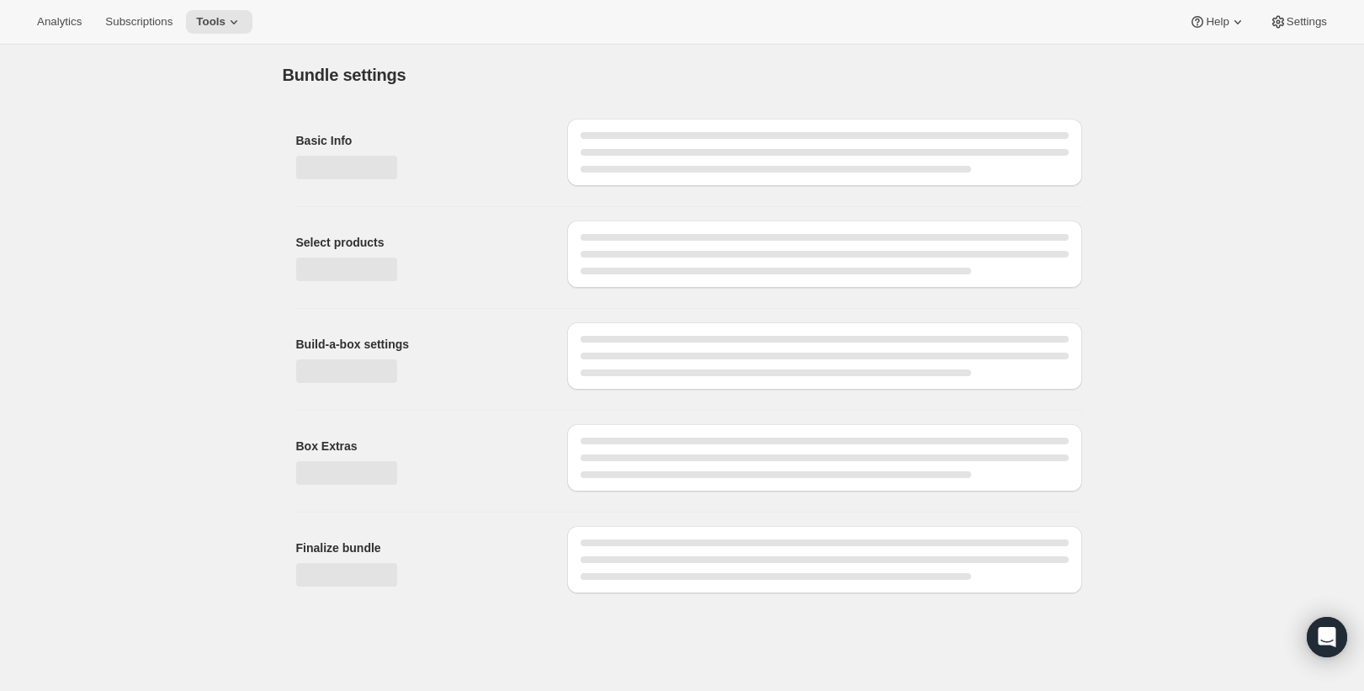
type input "Build Your Meal Plan"
radio input "true"
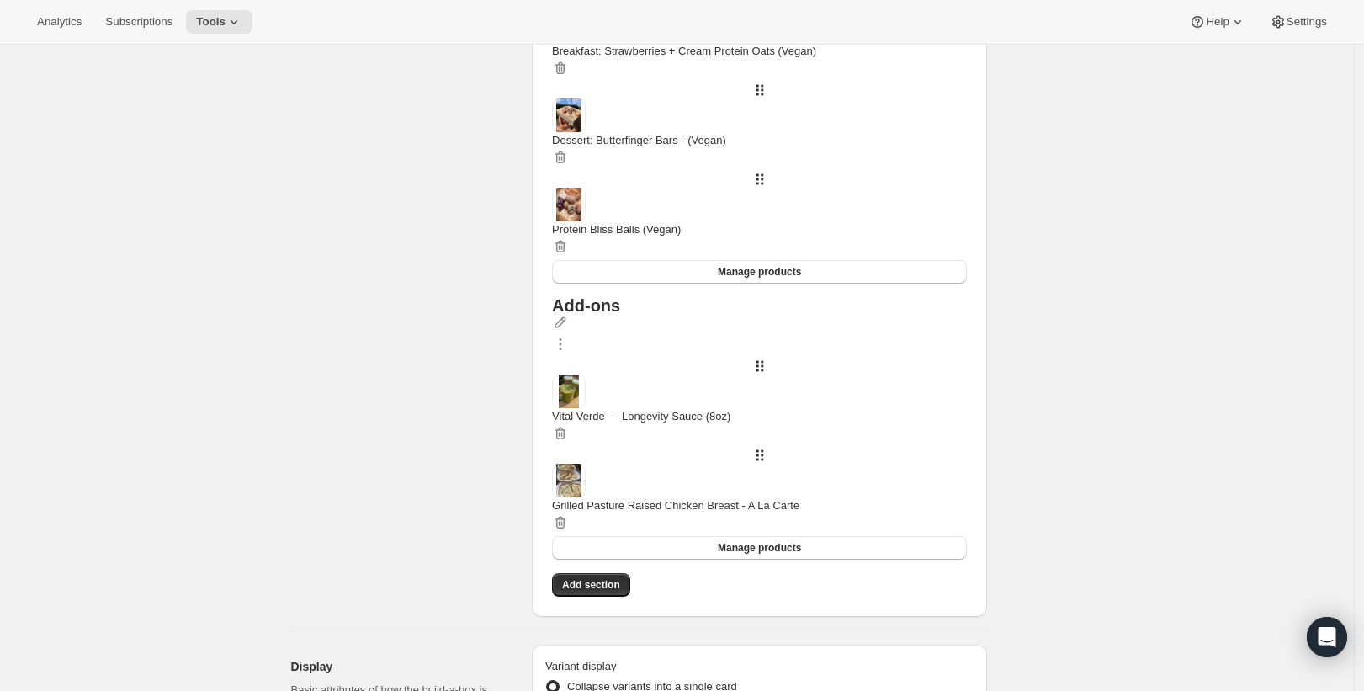
scroll to position [1424, 0]
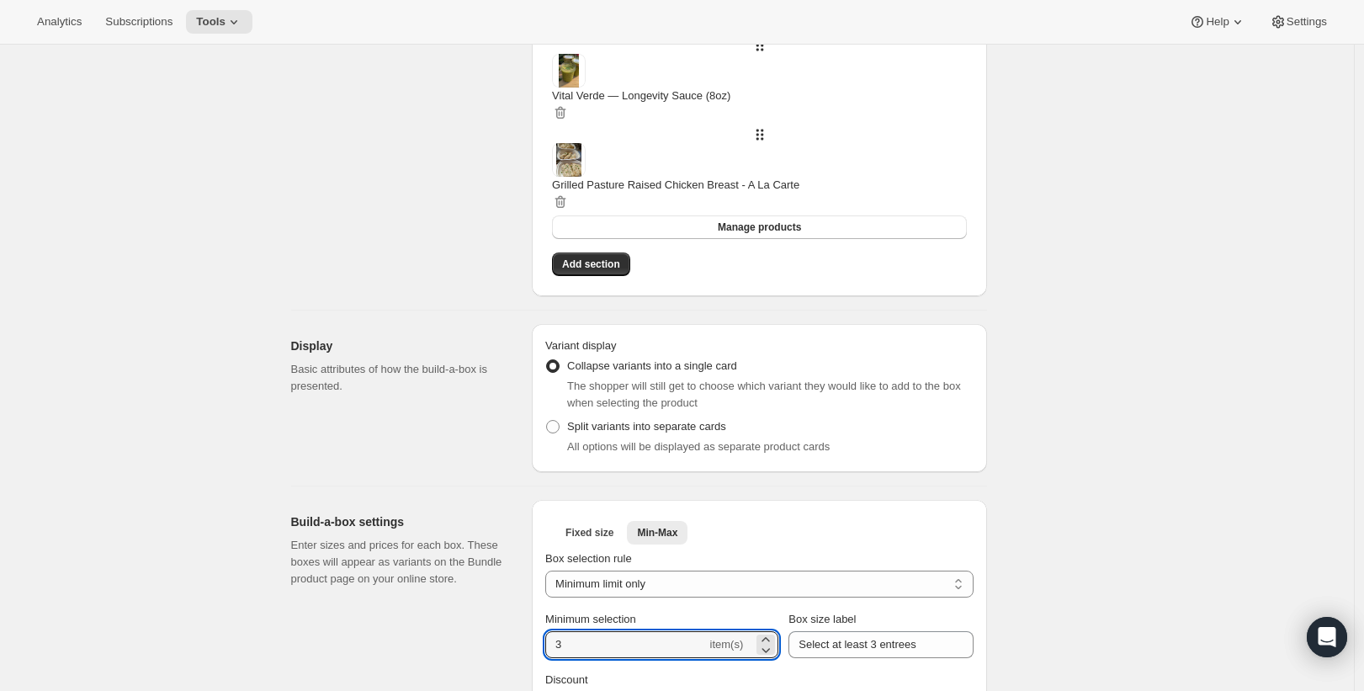
scroll to position [1573, 0]
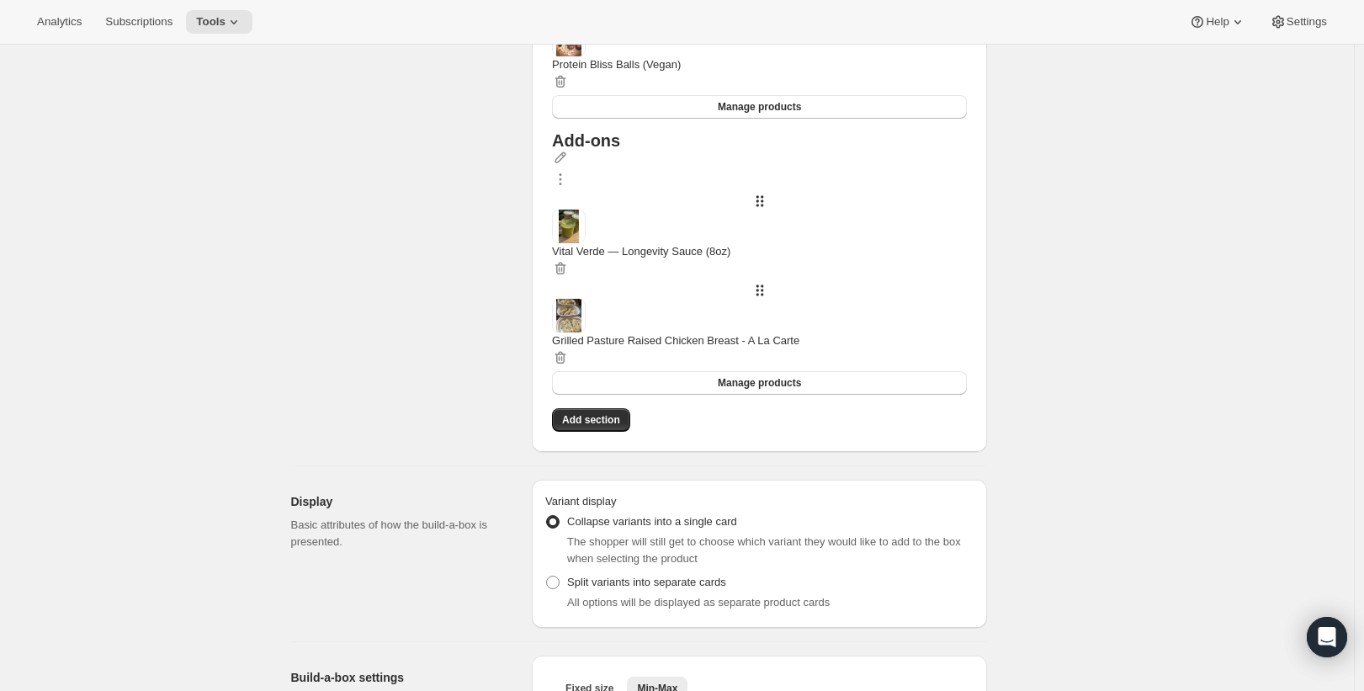
type input "4"
type input "Select at least 4 entrees"
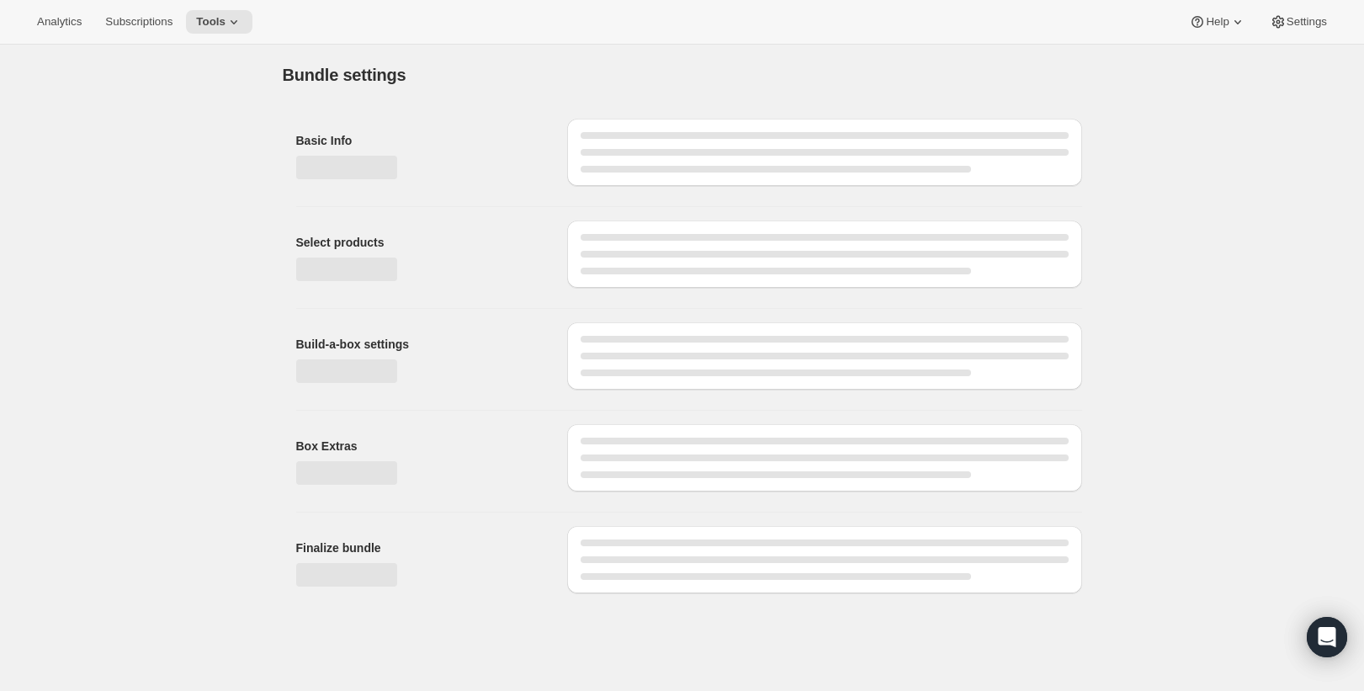
scroll to position [0, 0]
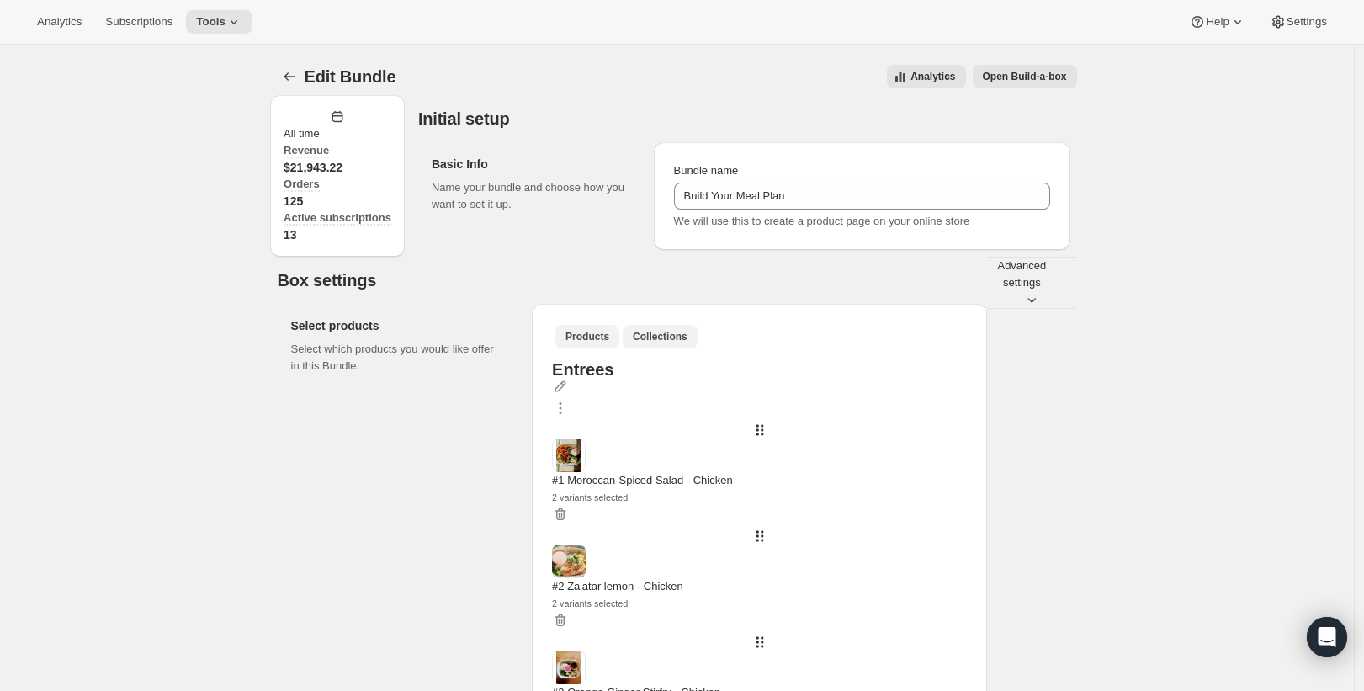
click at [687, 343] on span "Collections" at bounding box center [660, 336] width 55 height 13
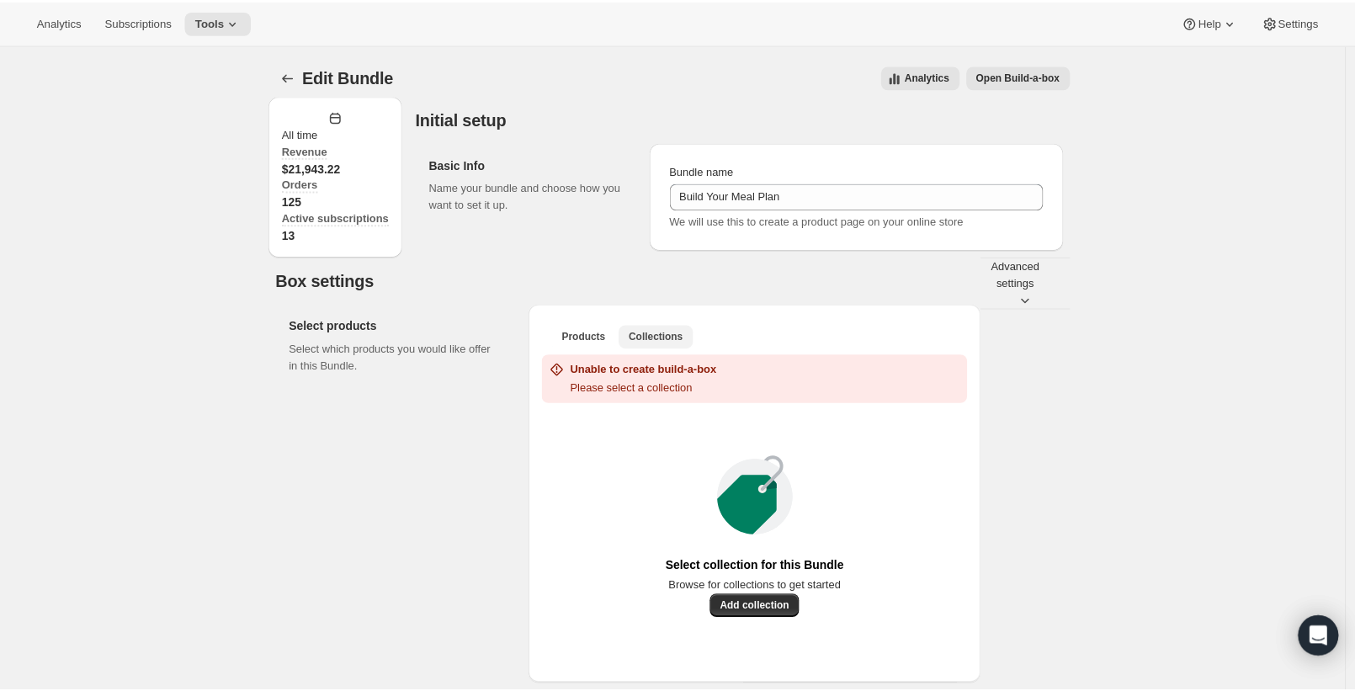
scroll to position [176, 0]
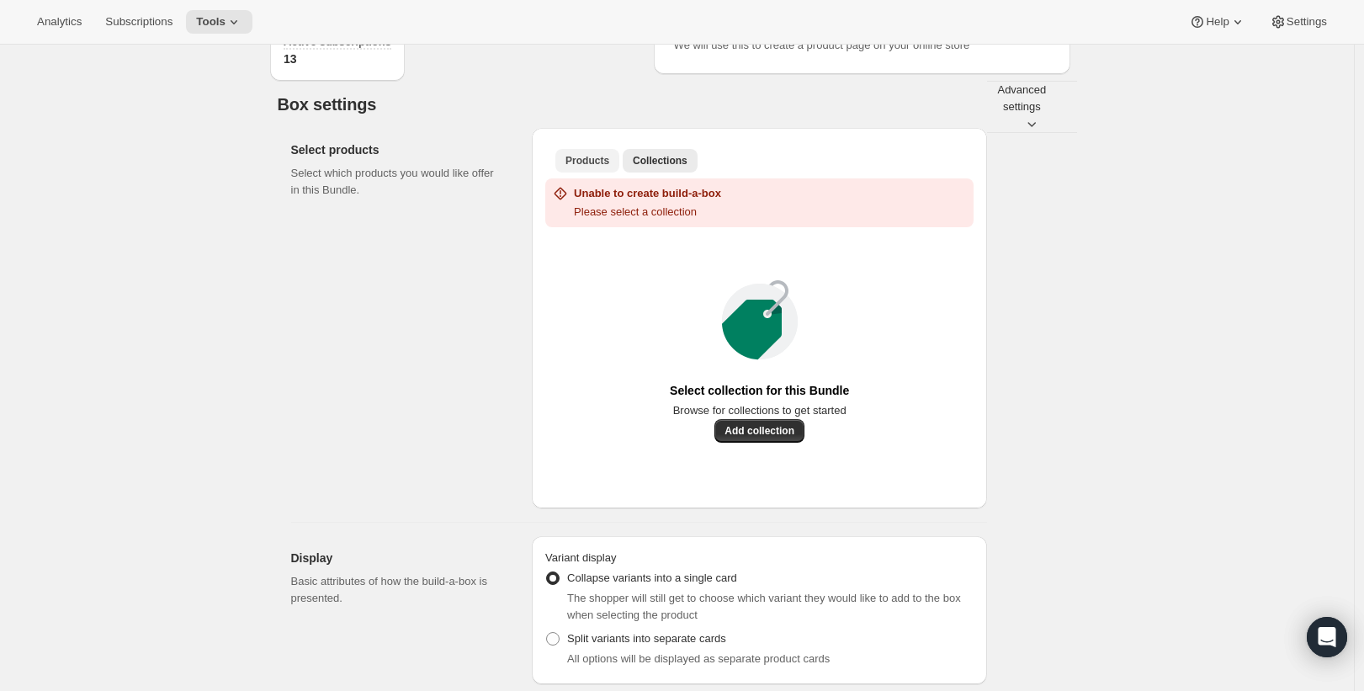
click at [589, 172] on button "Products" at bounding box center [587, 161] width 64 height 24
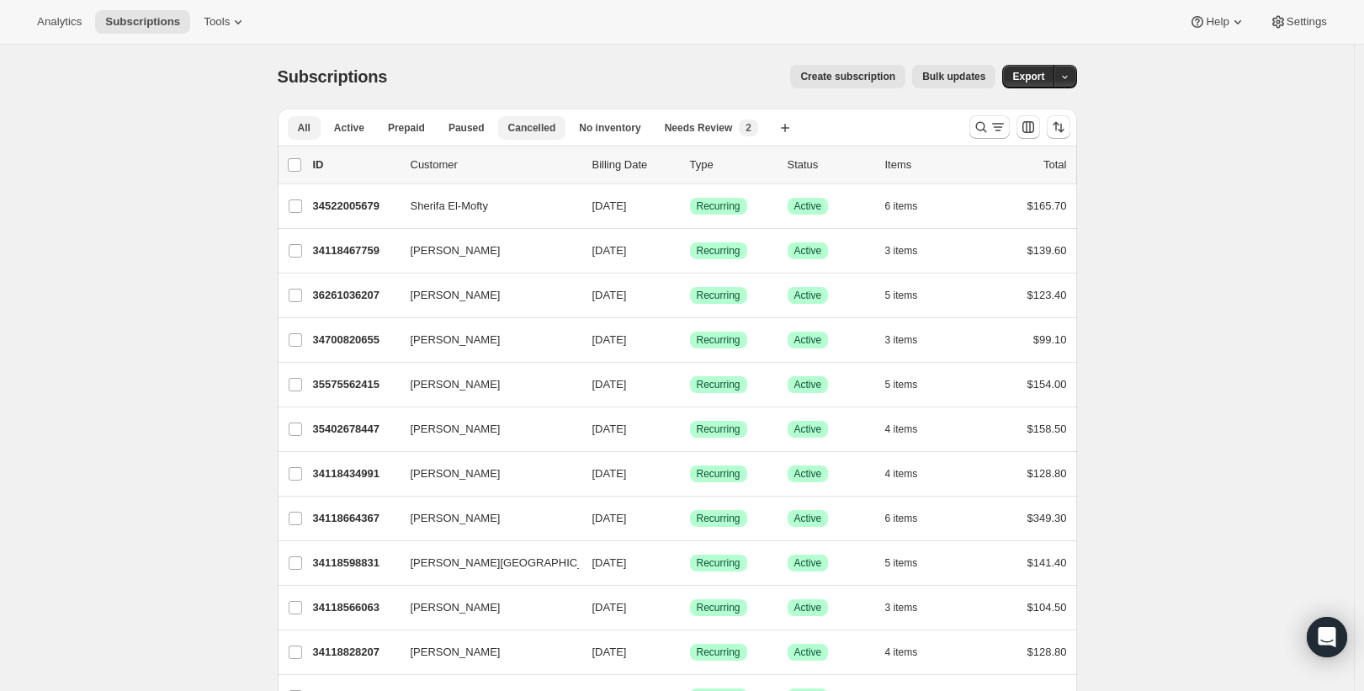
click at [547, 132] on span "Cancelled" at bounding box center [532, 127] width 48 height 13
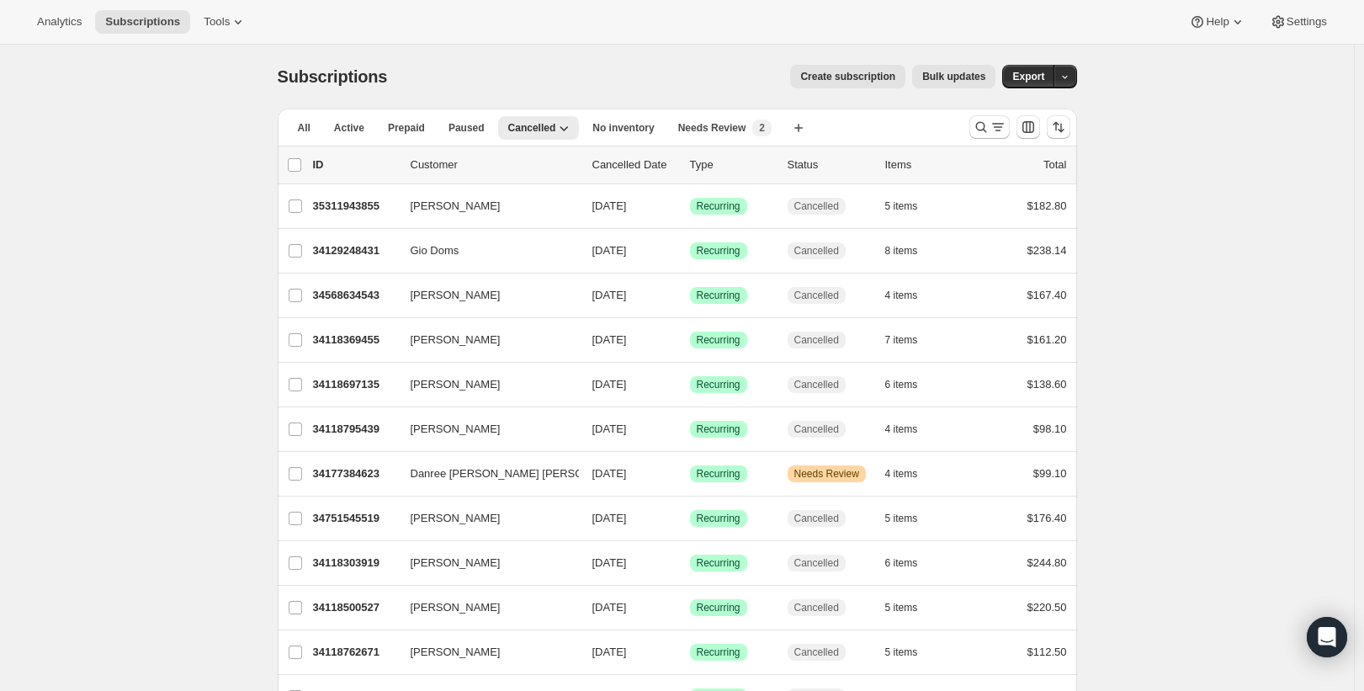
click at [633, 172] on p "Cancelled Date" at bounding box center [634, 164] width 84 height 17
click at [650, 162] on p "Cancelled Date" at bounding box center [634, 164] width 84 height 17
click at [1062, 124] on icon "Sort the results" at bounding box center [1058, 127] width 17 height 17
click at [1020, 233] on span "Cancelled date" at bounding box center [1018, 228] width 73 height 13
click at [962, 223] on input "Cancelled date" at bounding box center [961, 222] width 1 height 1
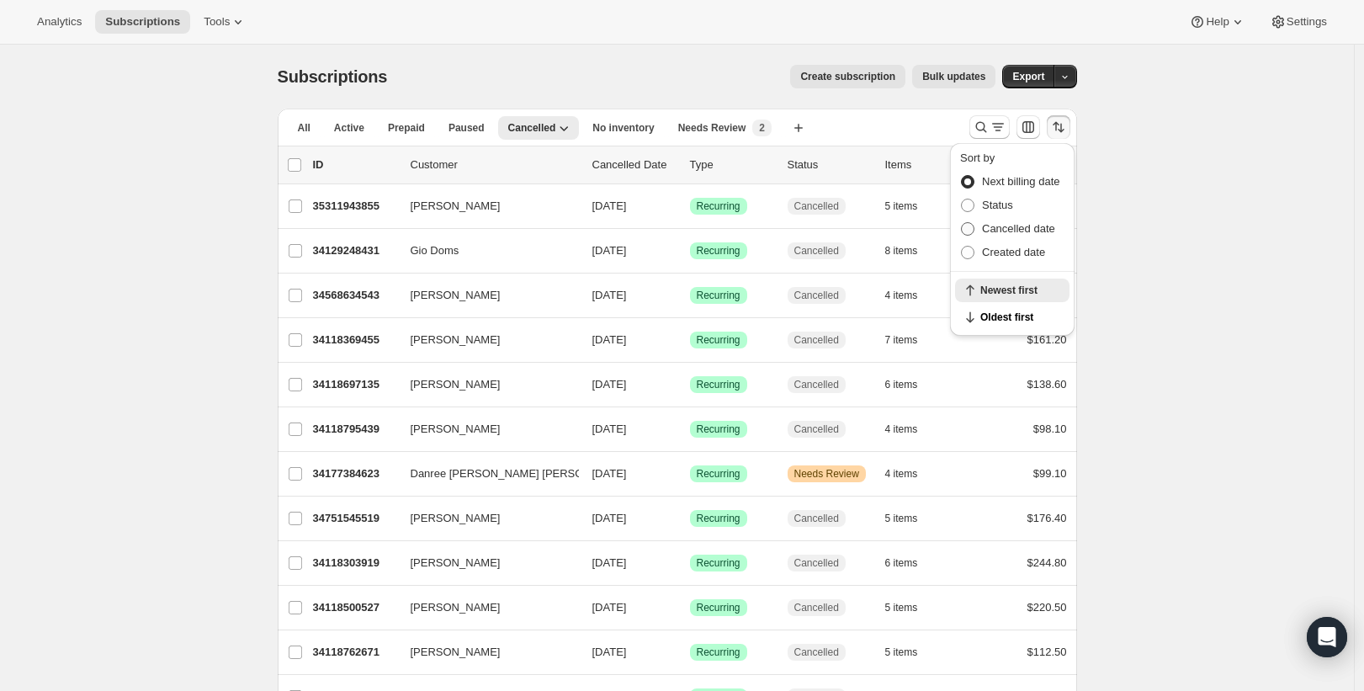
radio input "true"
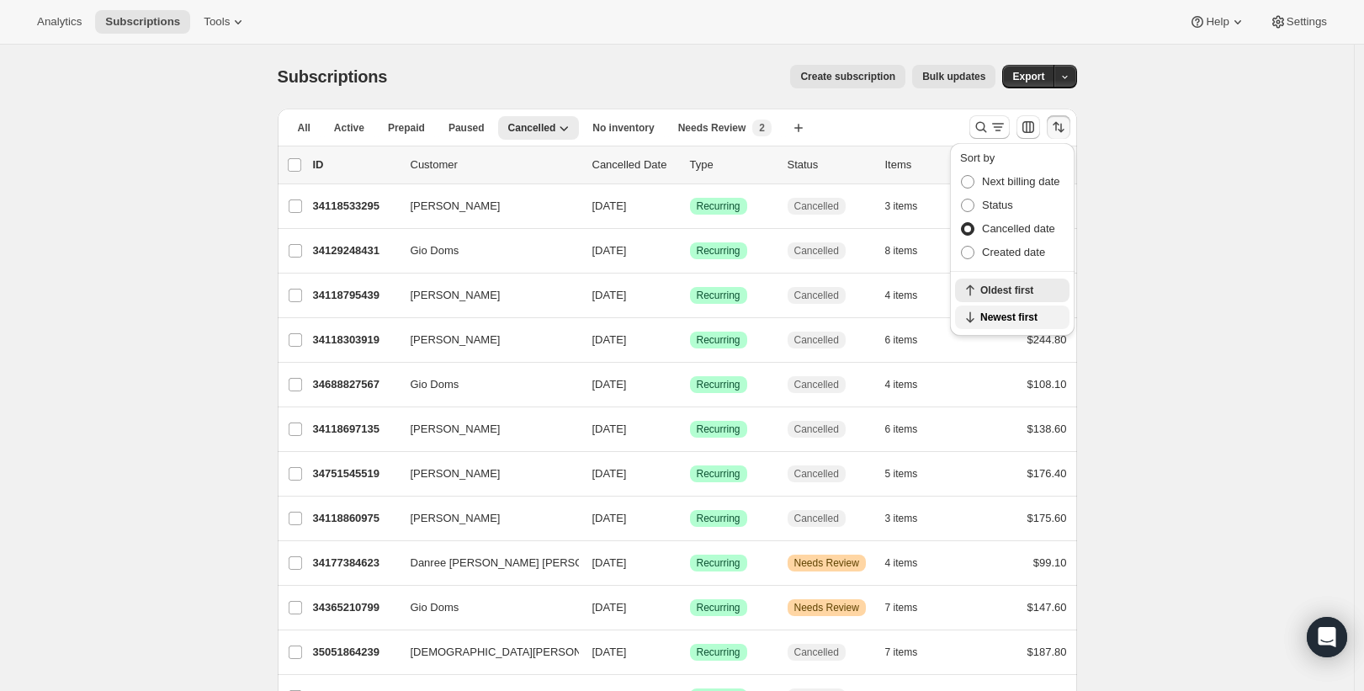
click at [1014, 322] on span "Newest first" at bounding box center [1019, 316] width 79 height 13
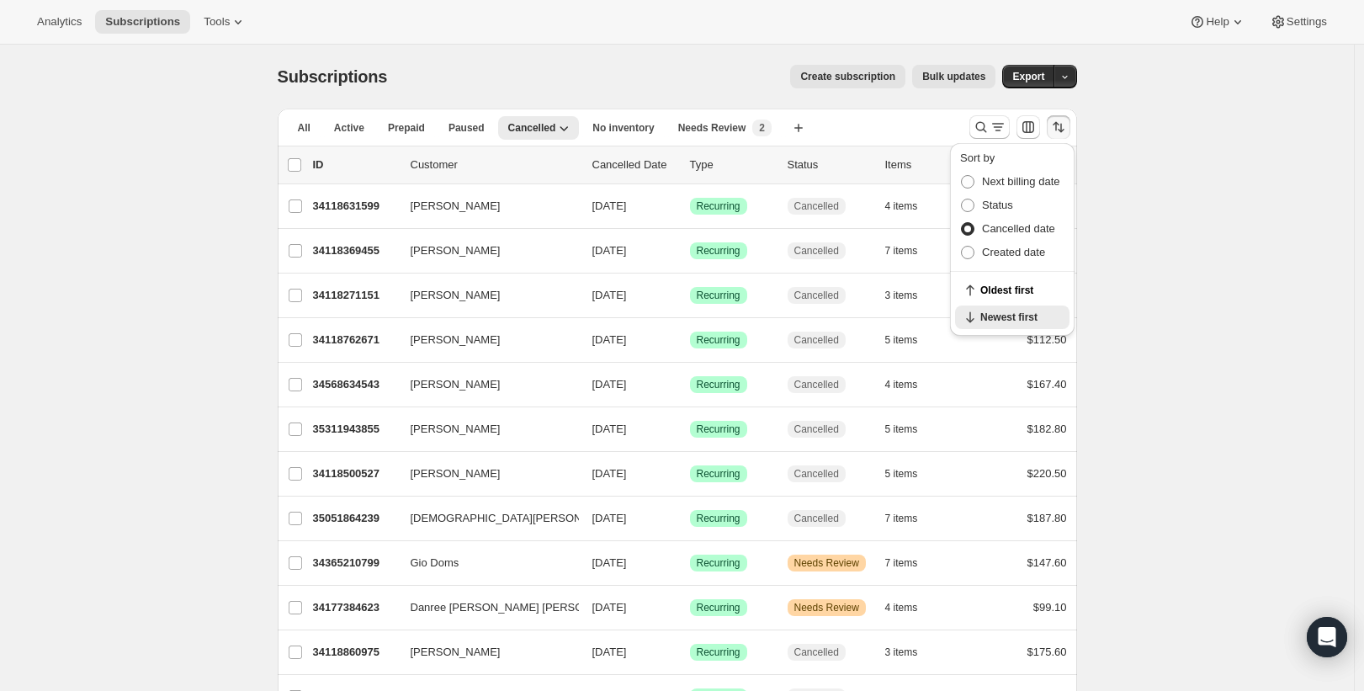
click at [1140, 227] on div "Subscriptions. This page is ready Subscriptions Create subscription Bulk update…" at bounding box center [677, 563] width 1354 height 1036
